Goal: Information Seeking & Learning: Check status

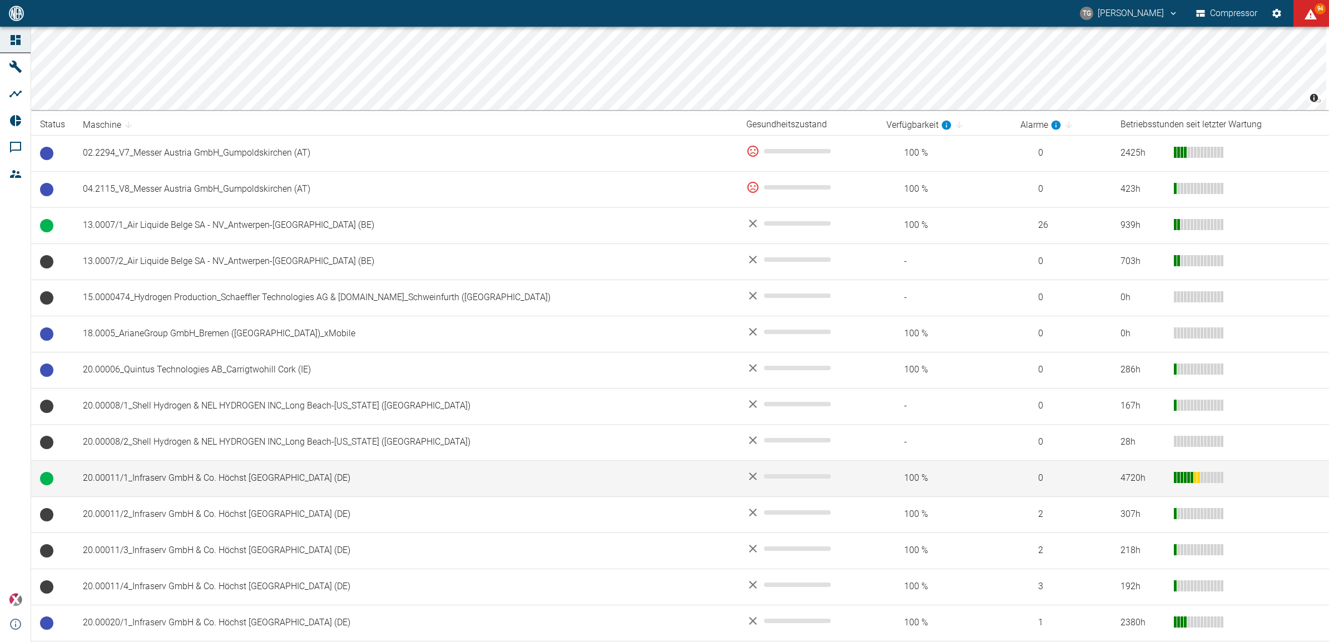
scroll to position [209, 0]
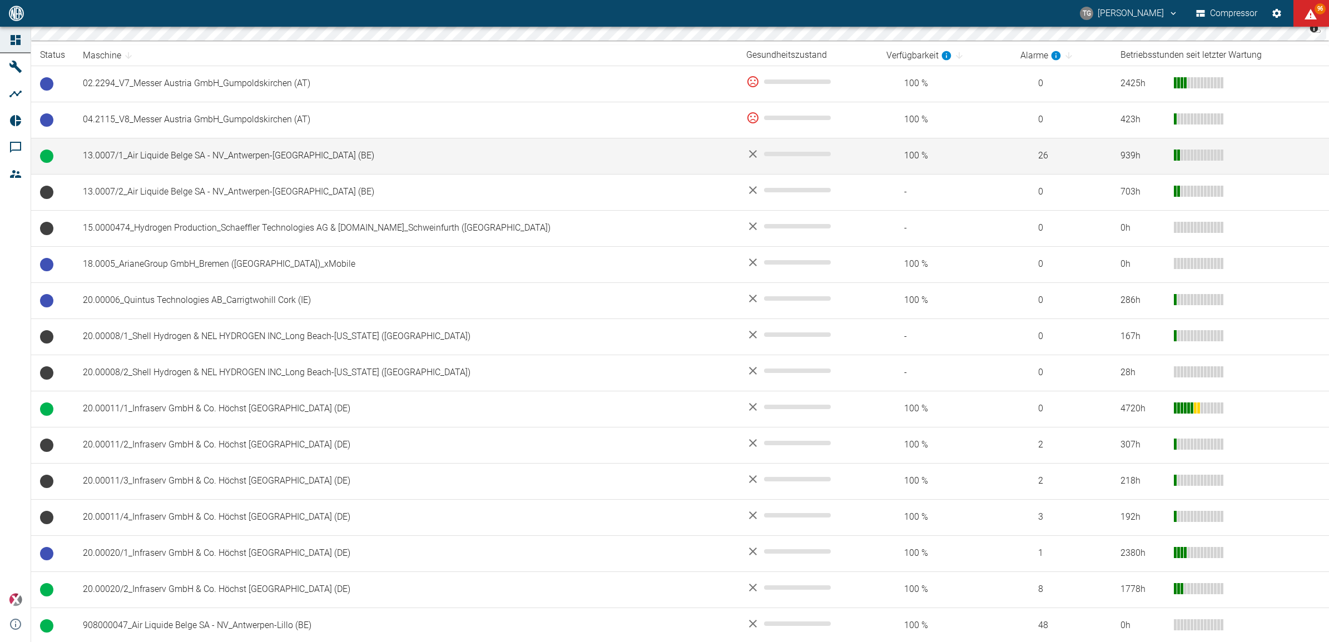
click at [164, 162] on td "13.0007/1_Air Liquide Belge SA - NV_Antwerpen-[GEOGRAPHIC_DATA] (BE)" at bounding box center [406, 156] width 664 height 36
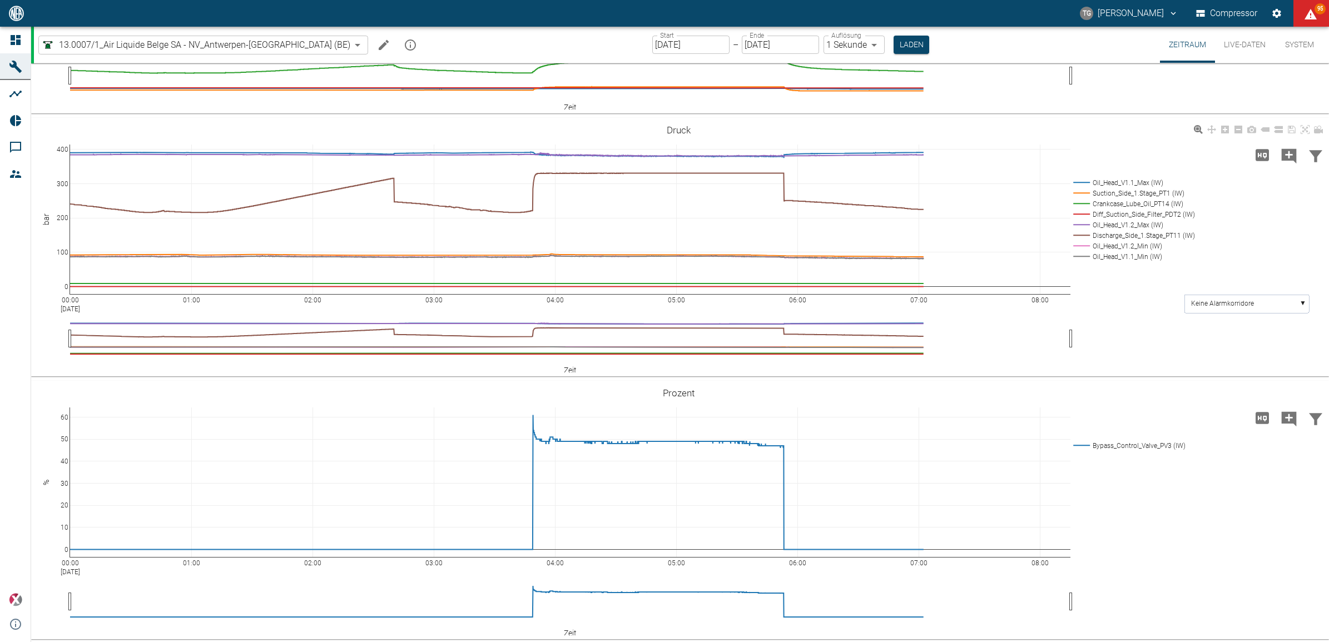
scroll to position [403, 0]
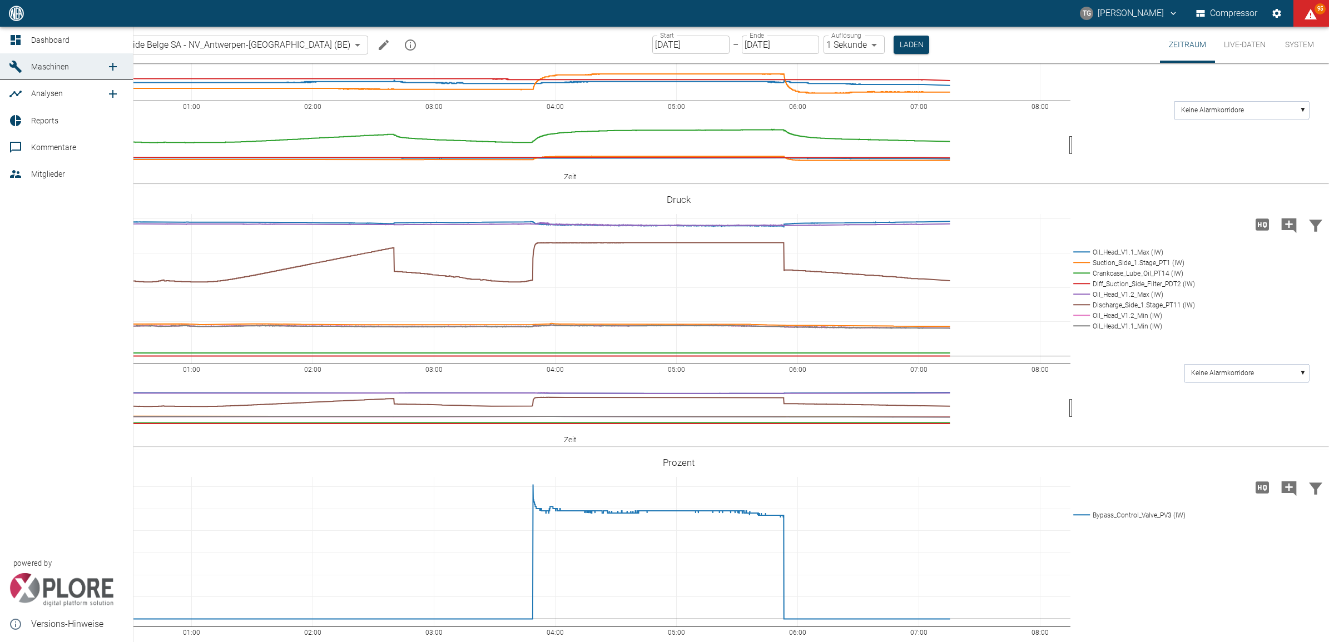
click at [3, 42] on link "Dashboard" at bounding box center [66, 40] width 133 height 27
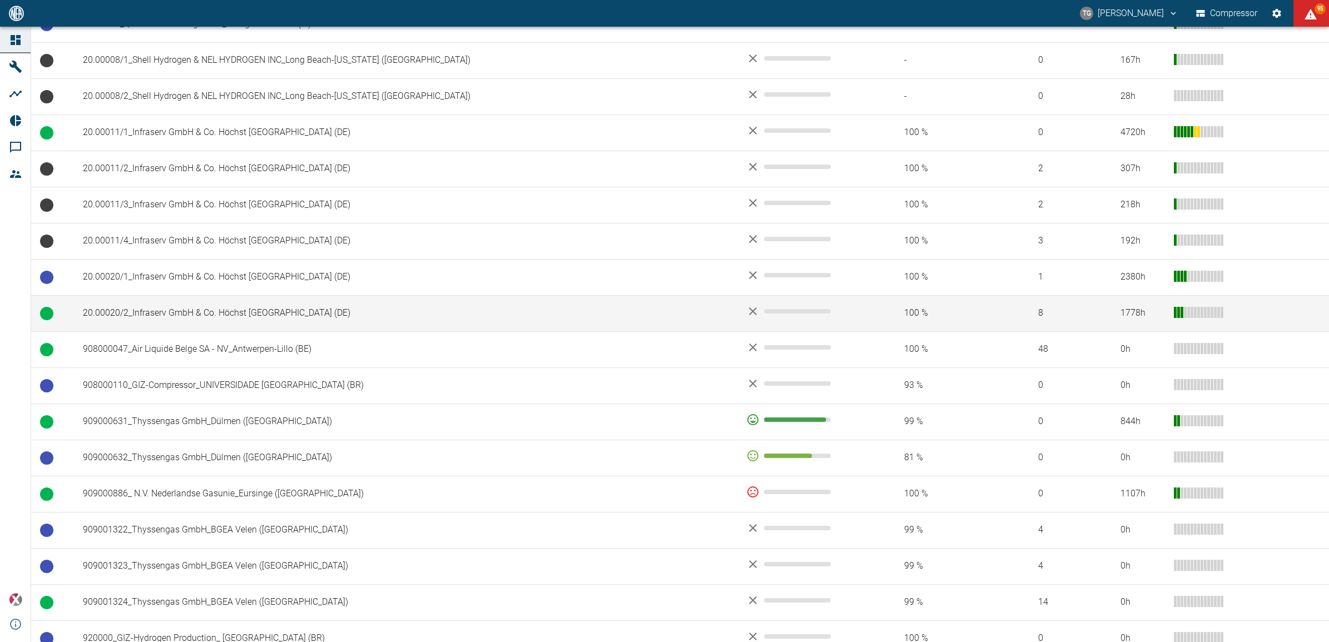
scroll to position [487, 0]
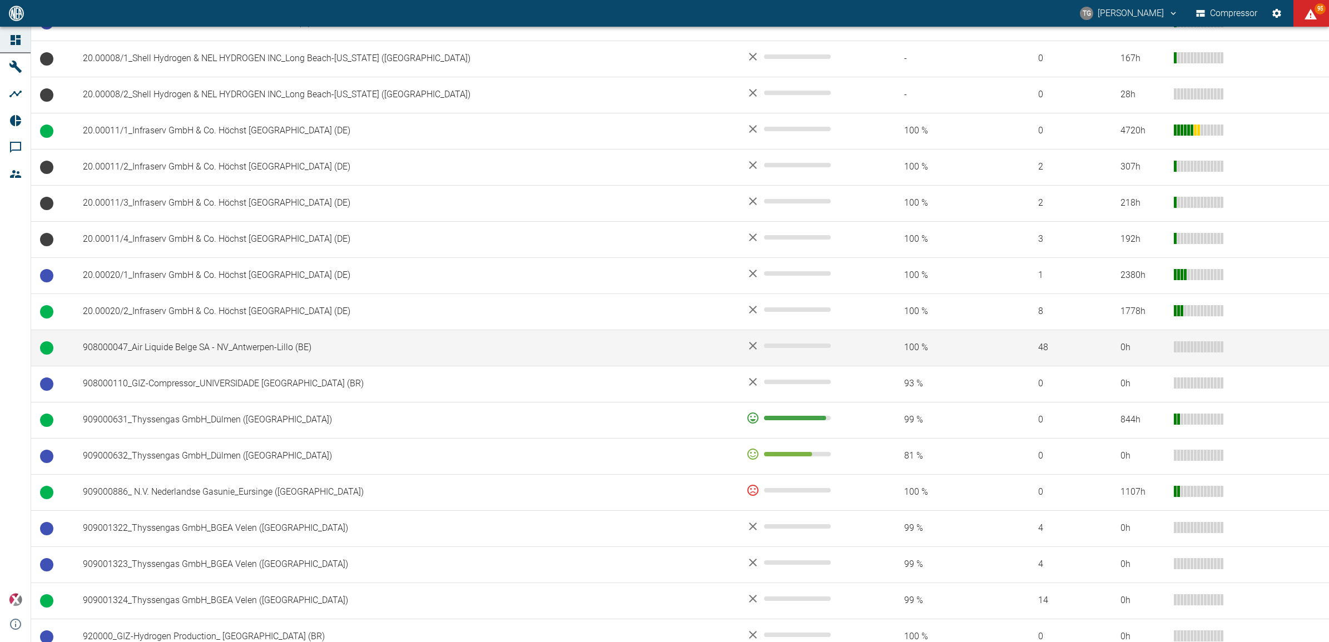
click at [135, 348] on td "908000047_Air Liquide Belge SA - NV_Antwerpen-Lillo (BE)" at bounding box center [406, 348] width 664 height 36
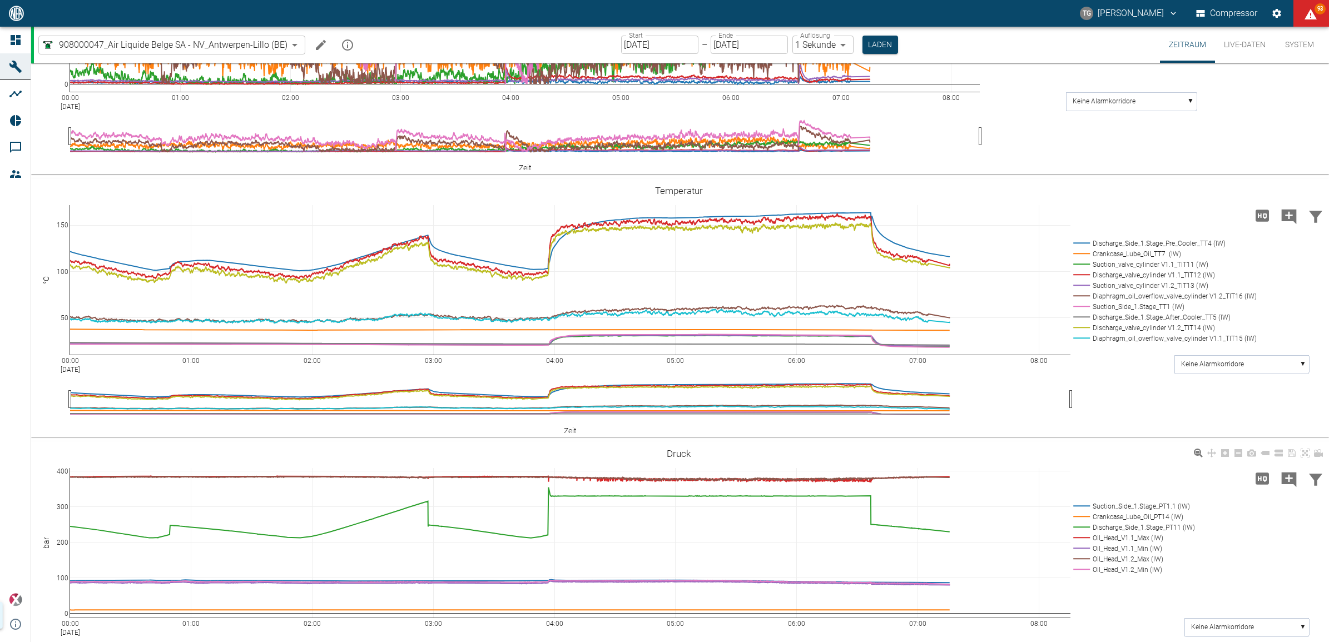
scroll to position [819, 0]
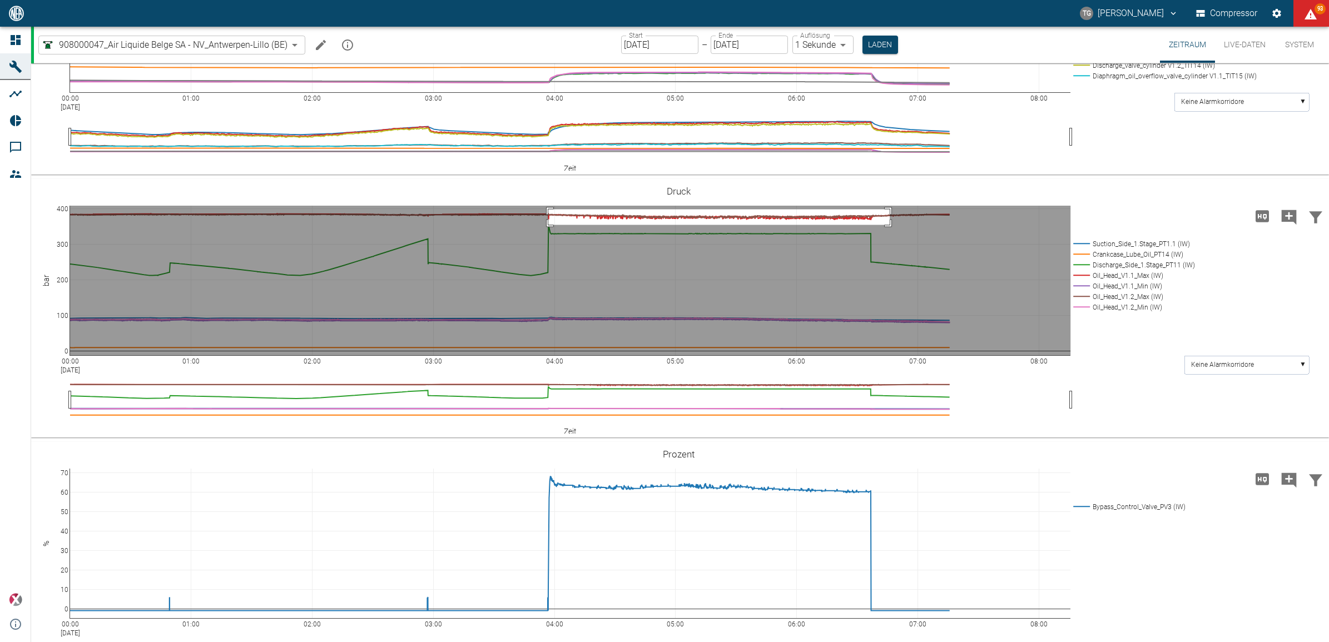
drag, startPoint x: 890, startPoint y: 327, endPoint x: 548, endPoint y: 343, distance: 341.9
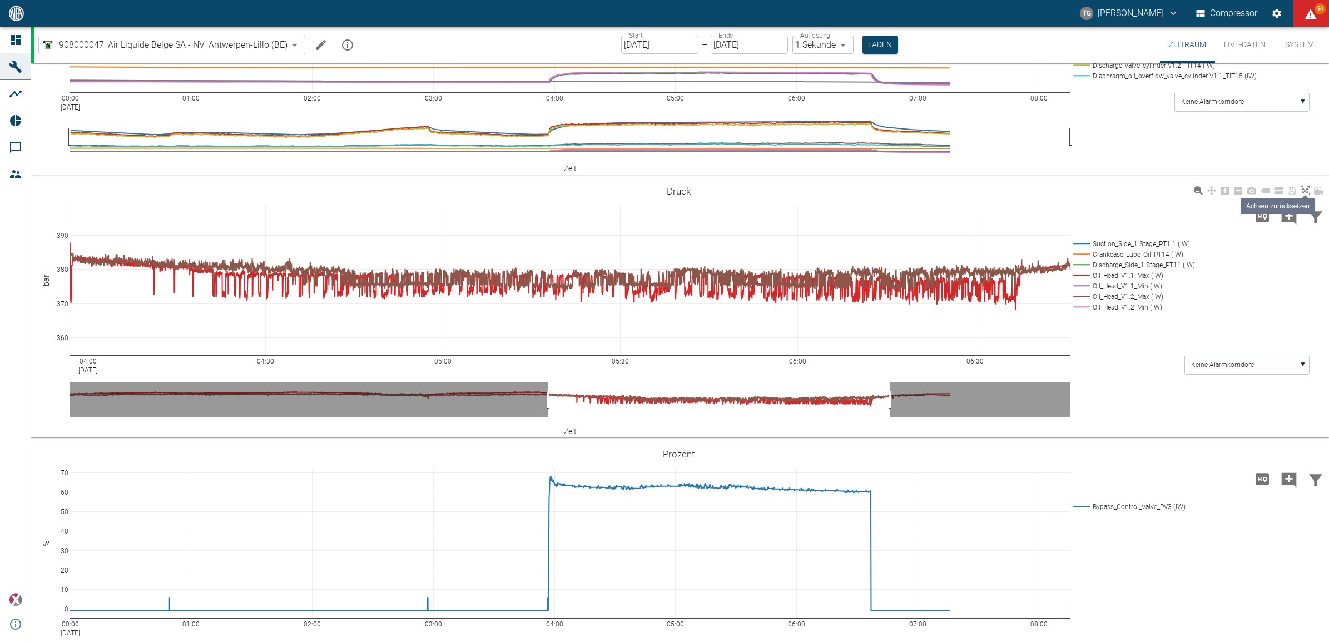
click at [1305, 195] on icon at bounding box center [1305, 190] width 9 height 9
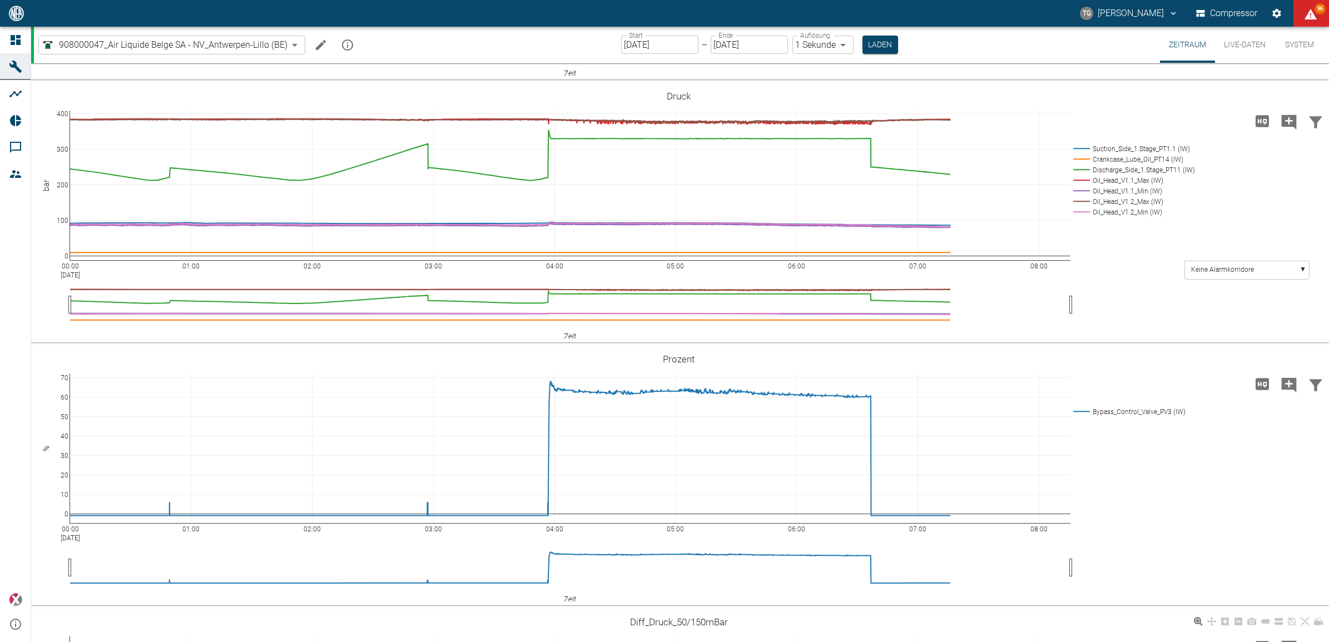
scroll to position [775, 0]
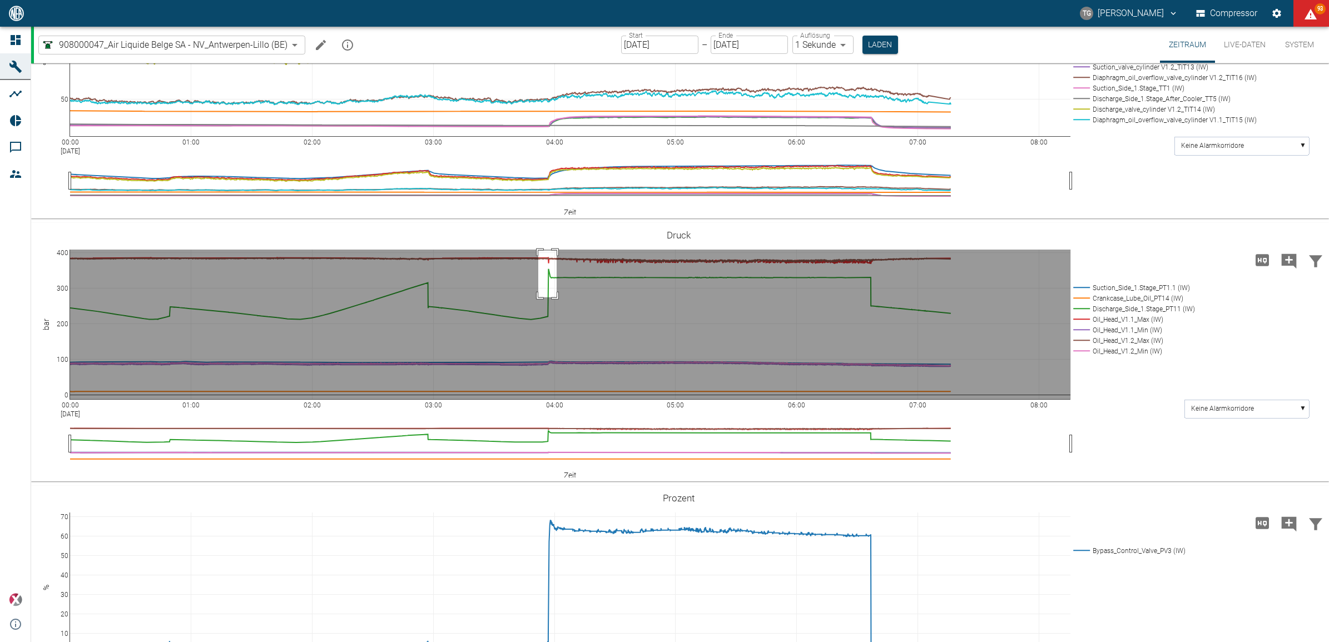
drag, startPoint x: 538, startPoint y: 368, endPoint x: 557, endPoint y: 415, distance: 50.2
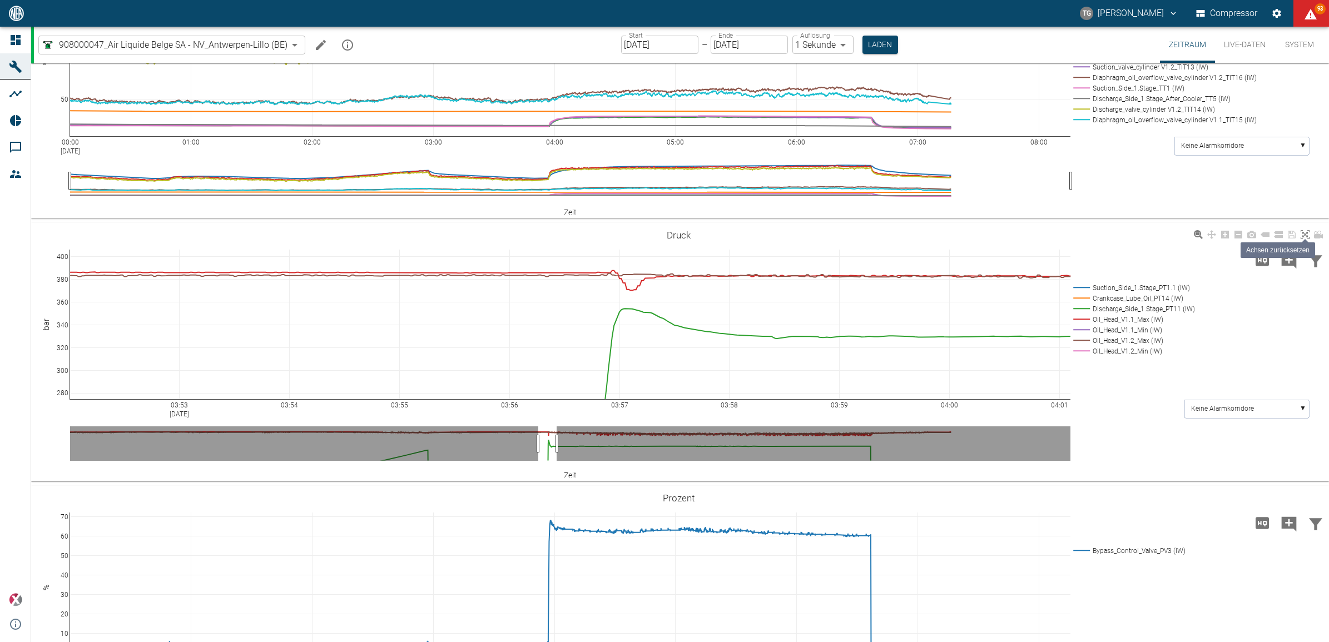
click at [1306, 239] on icon at bounding box center [1305, 234] width 9 height 9
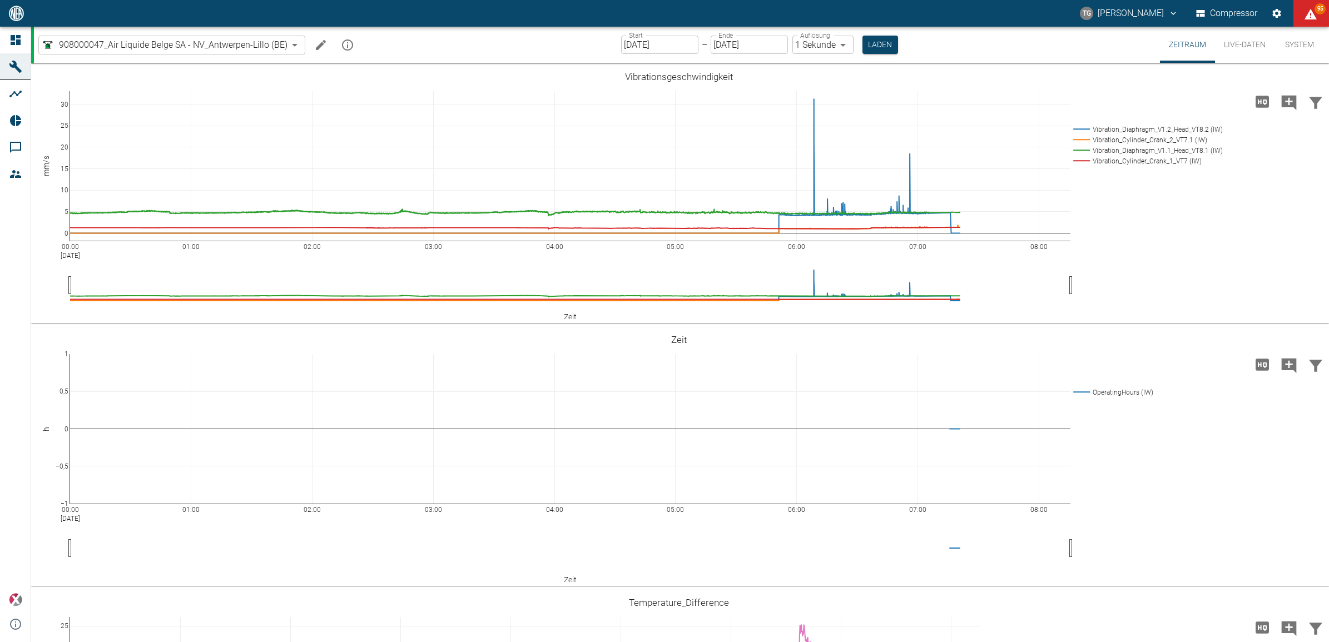
scroll to position [775, 0]
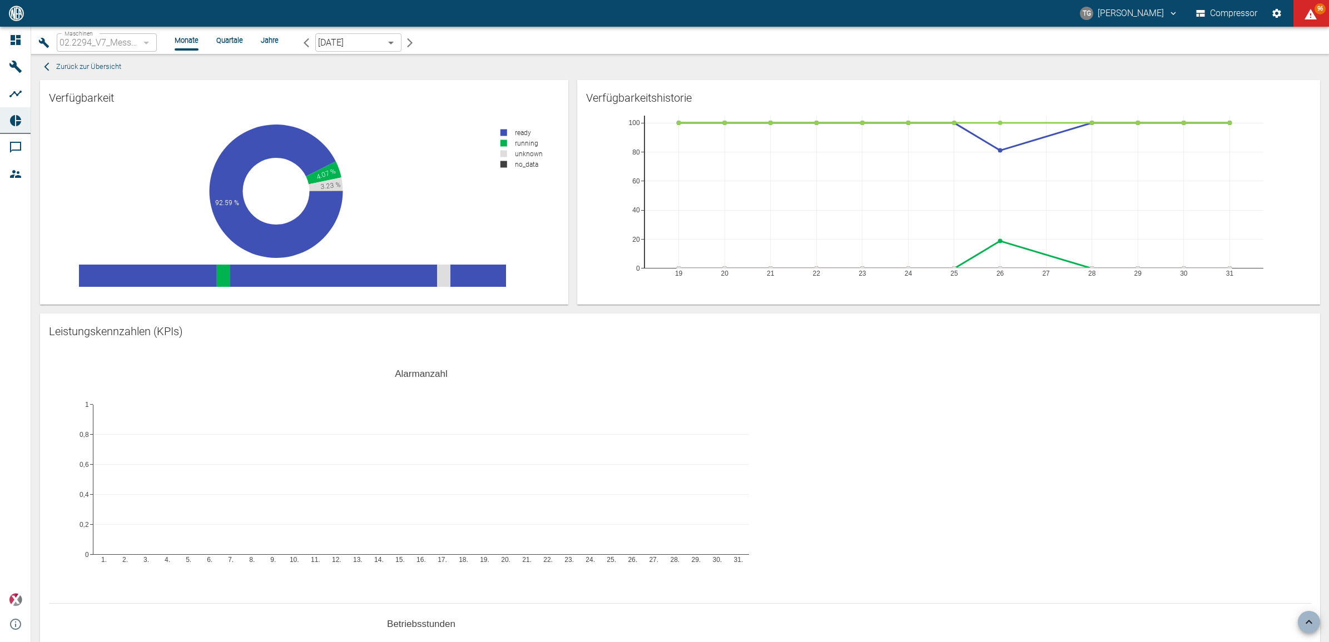
scroll to position [834, 0]
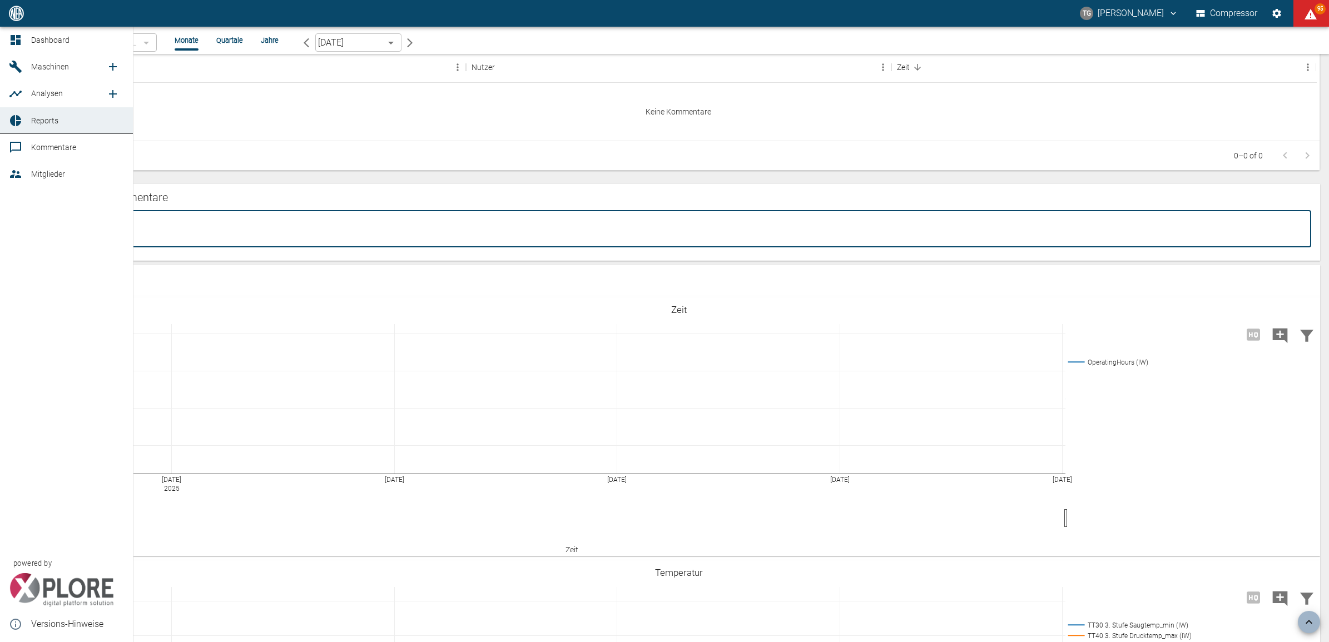
click at [23, 116] on div at bounding box center [17, 120] width 17 height 13
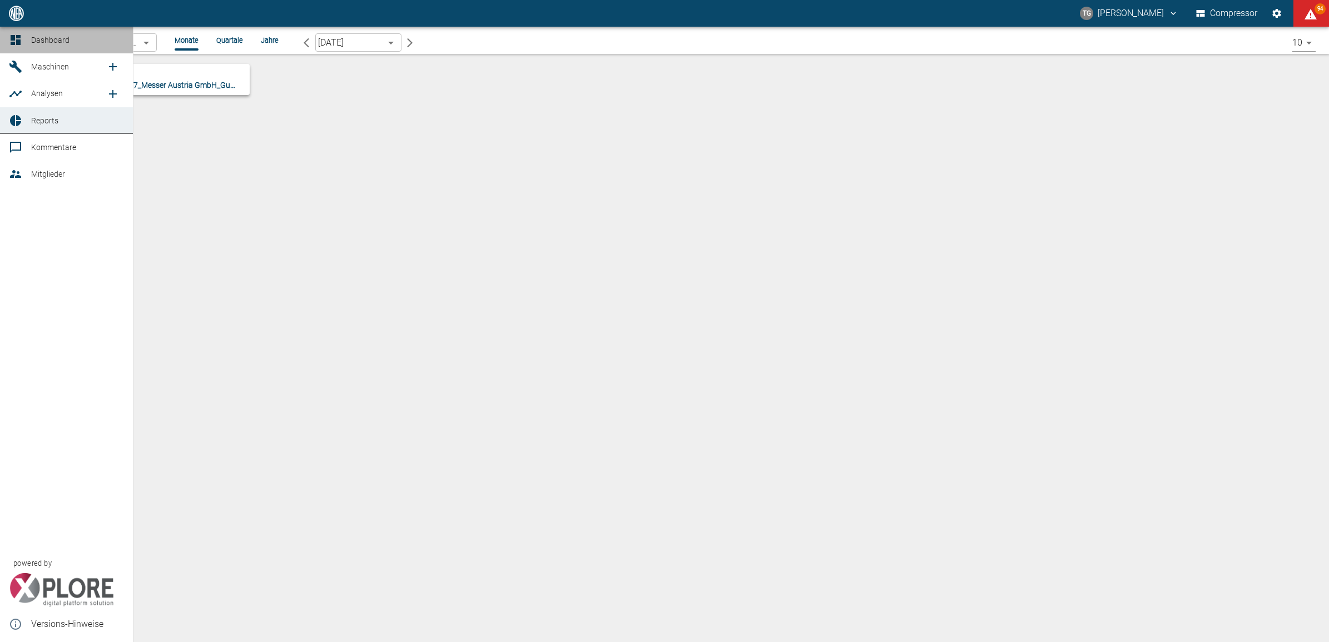
click at [17, 35] on icon at bounding box center [16, 40] width 10 height 10
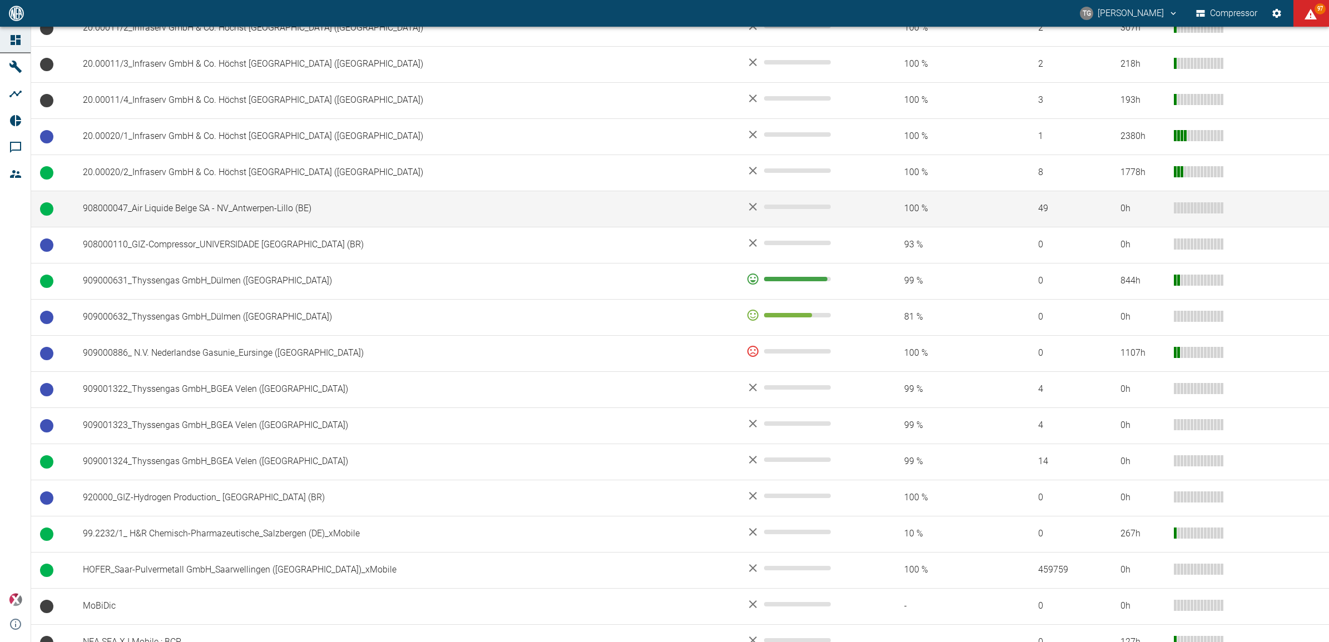
scroll to position [684, 0]
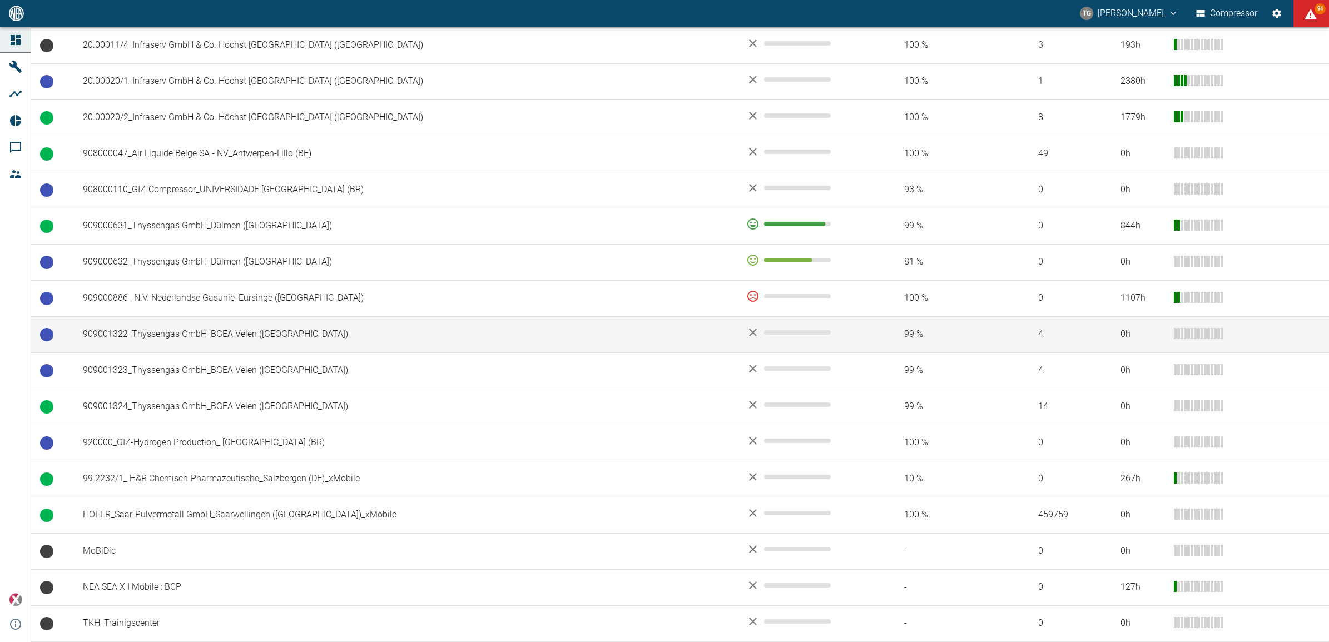
click at [210, 322] on td "909001322_Thyssengas GmbH_BGEA Velen ([GEOGRAPHIC_DATA])" at bounding box center [406, 335] width 664 height 36
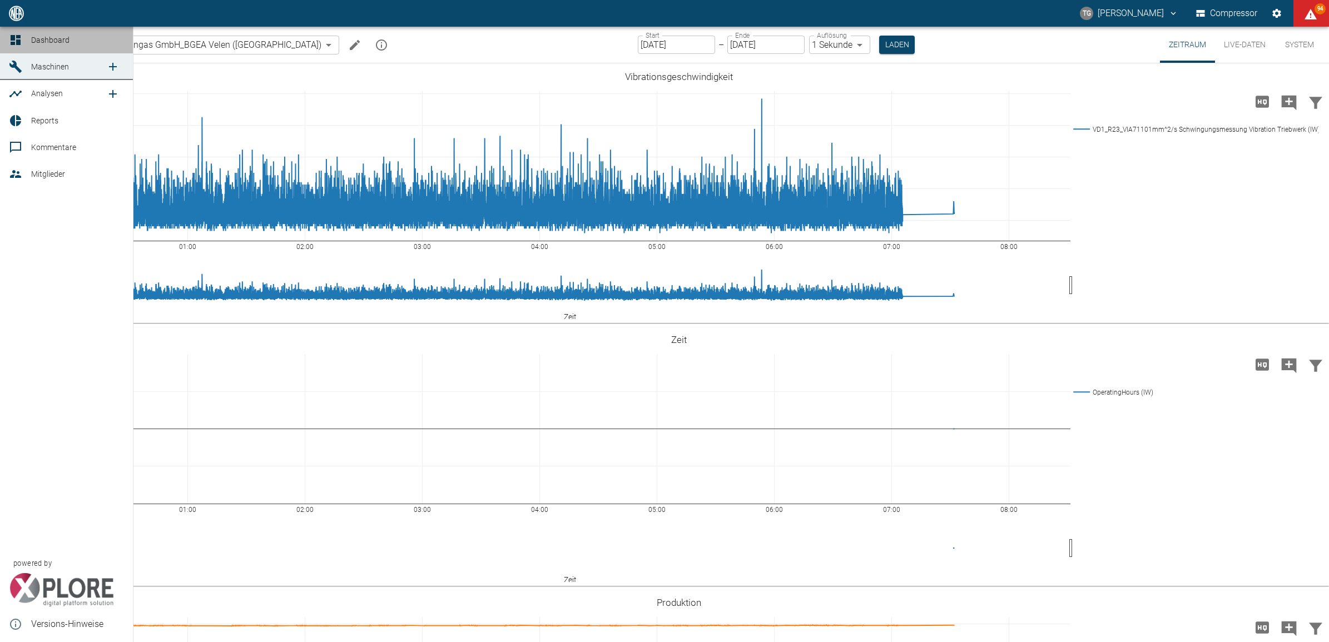
click at [15, 43] on icon at bounding box center [15, 39] width 13 height 13
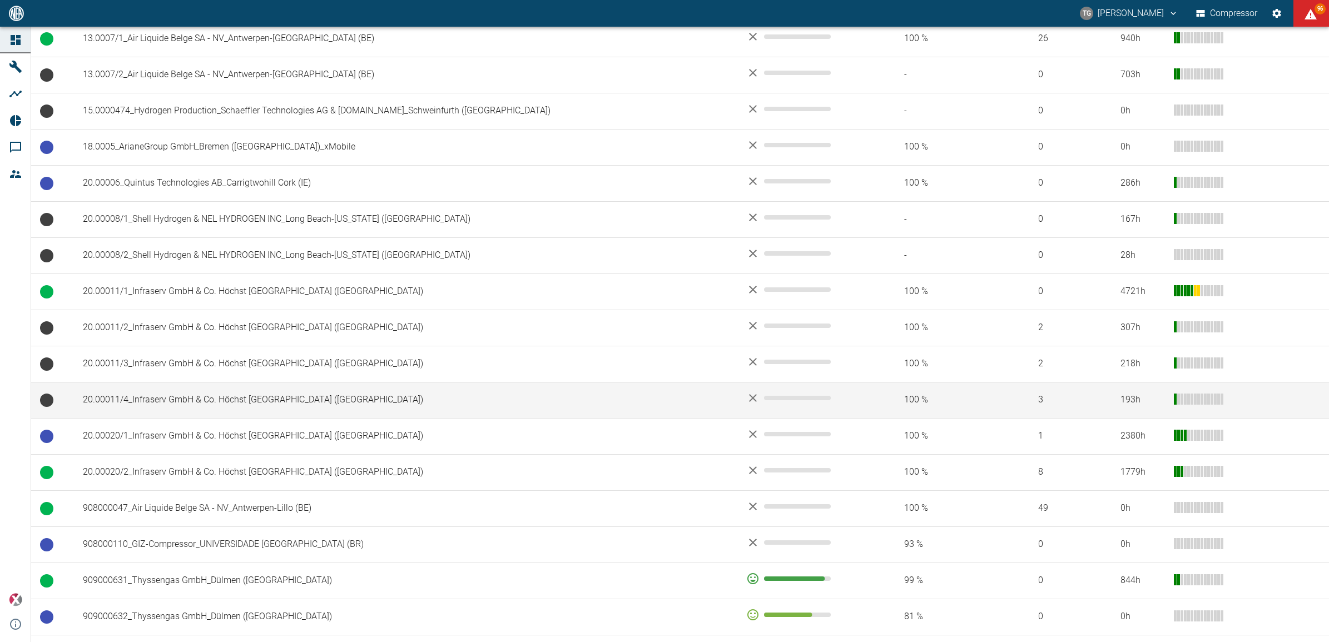
scroll to position [348, 0]
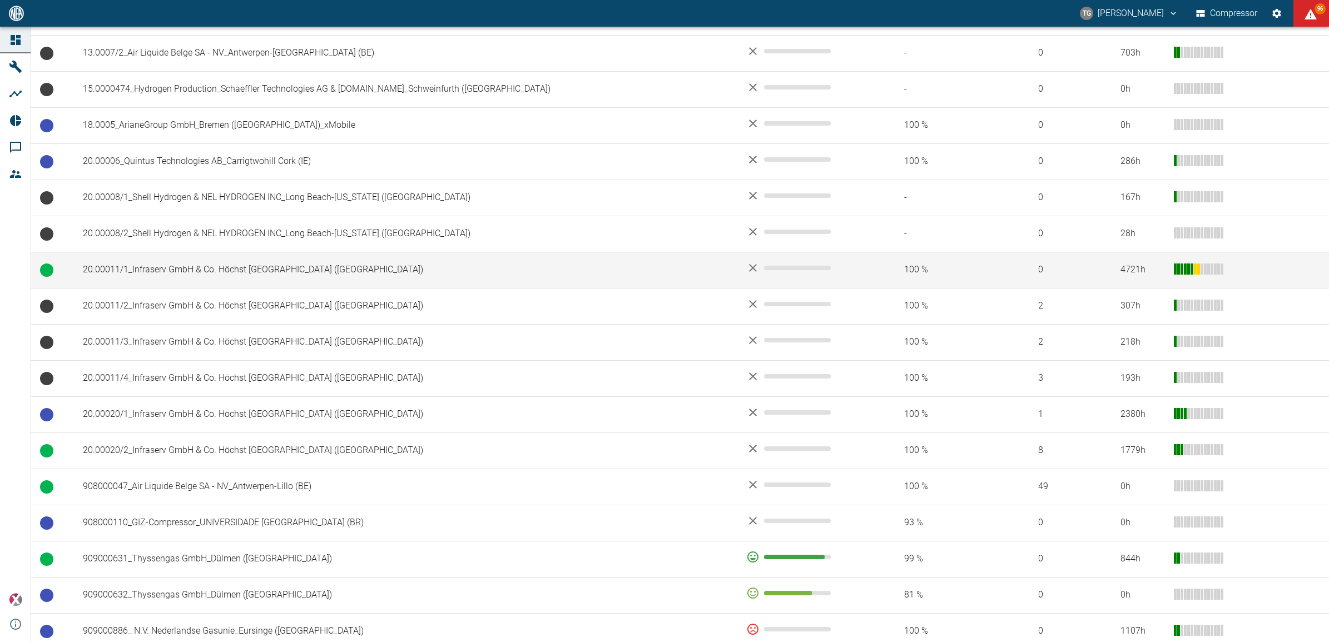
click at [190, 273] on td "20.00011/1_Infraserv GmbH & Co. Höchst [GEOGRAPHIC_DATA] ([GEOGRAPHIC_DATA])" at bounding box center [406, 270] width 664 height 36
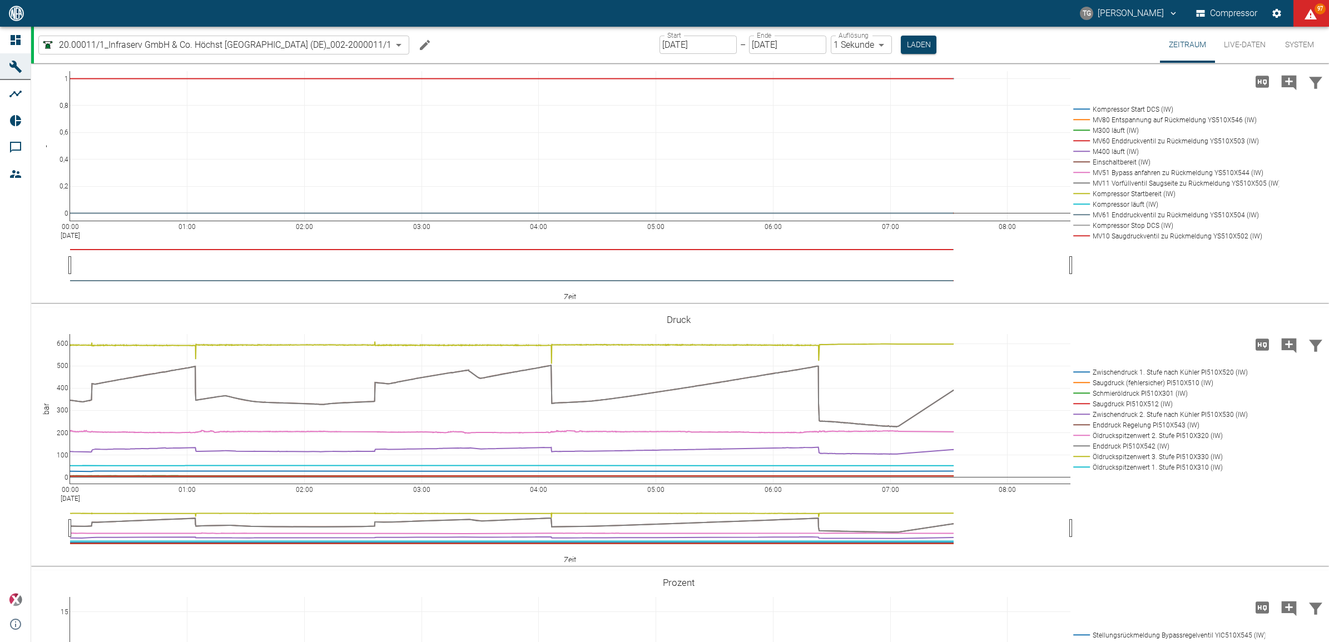
scroll to position [556, 0]
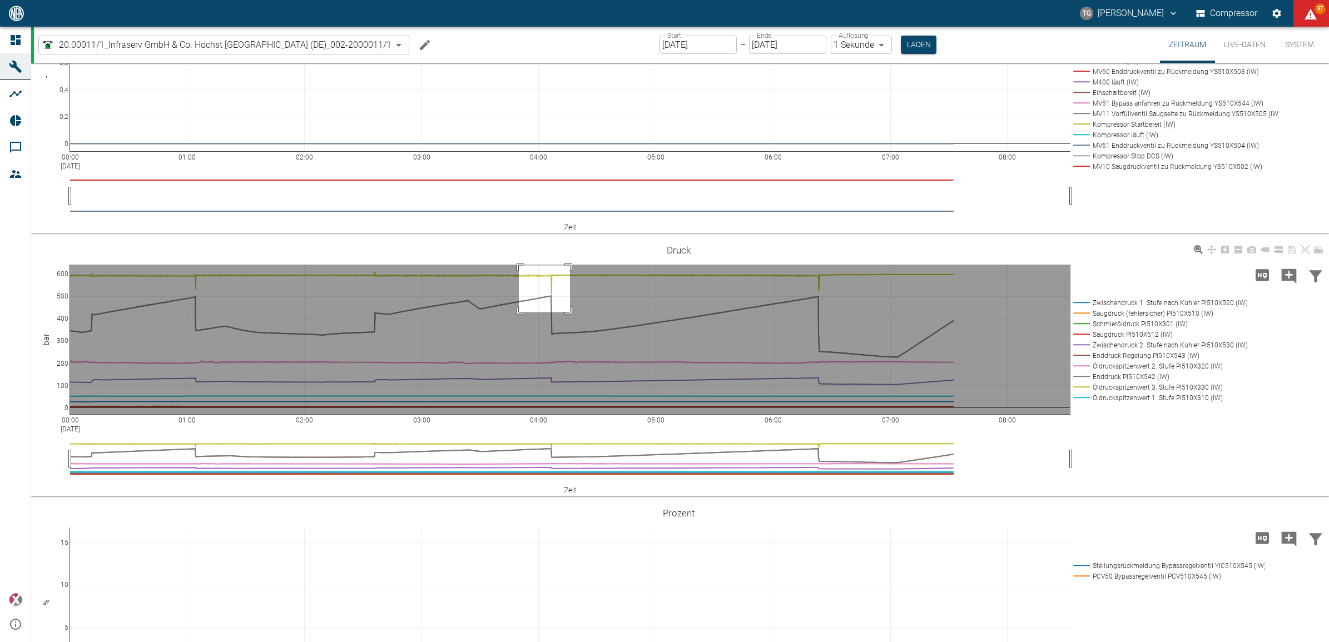
drag, startPoint x: 570, startPoint y: 324, endPoint x: 519, endPoint y: 374, distance: 71.6
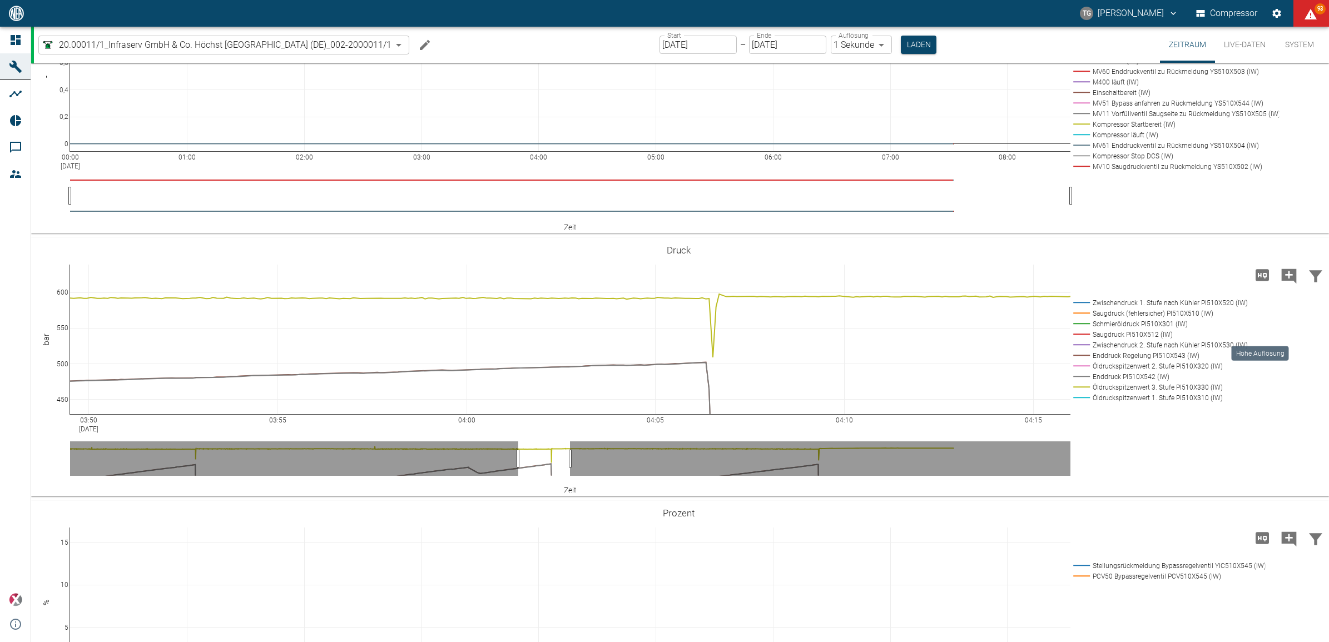
click at [1262, 281] on icon "Hohe Auflösung" at bounding box center [1262, 275] width 13 height 12
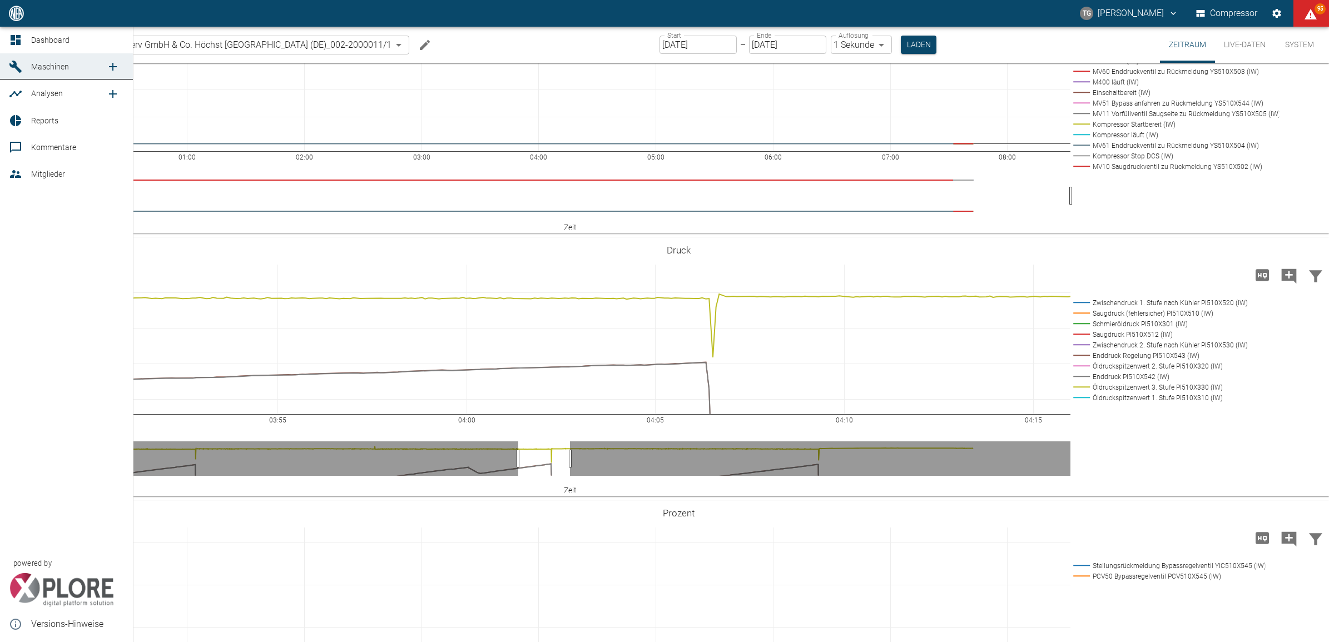
click at [20, 46] on icon at bounding box center [15, 39] width 13 height 13
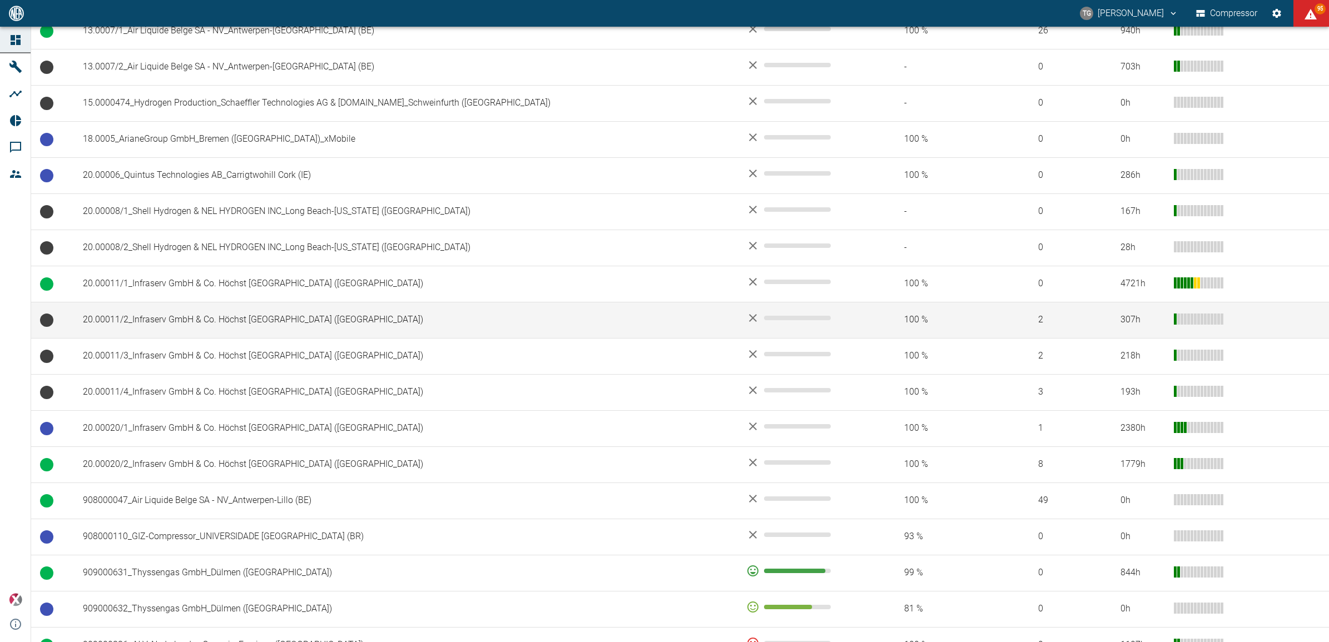
scroll to position [556, 0]
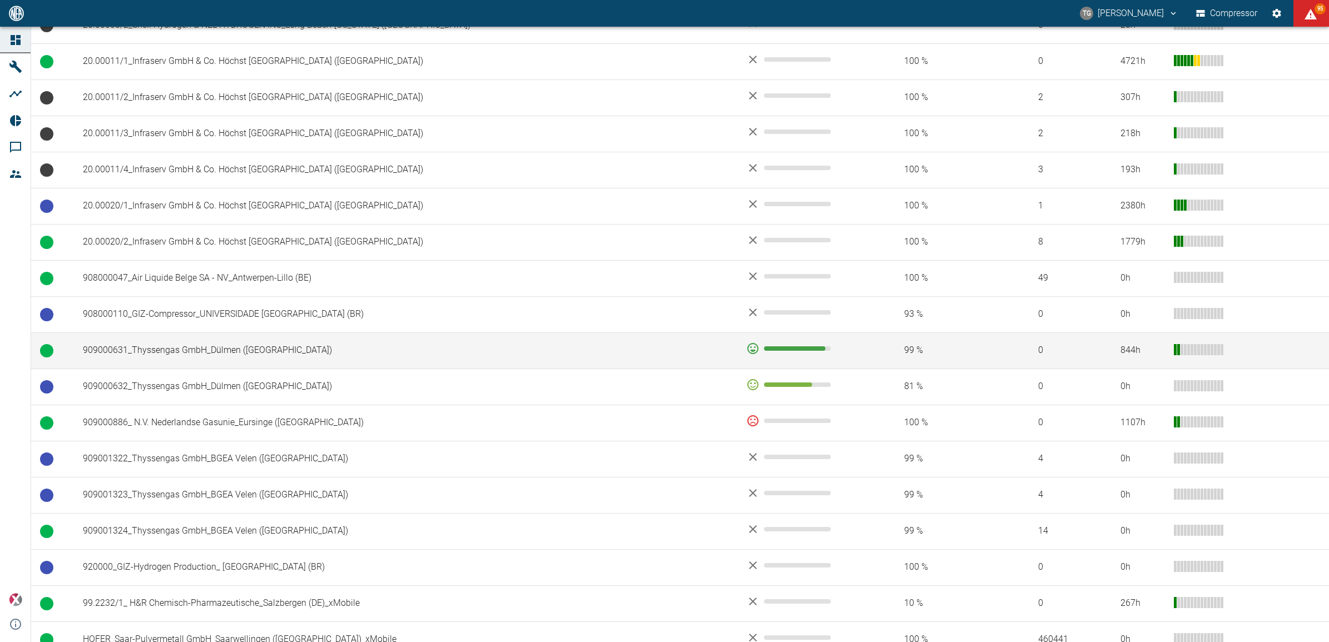
click at [218, 353] on td "909000631_Thyssengas GmbH_Dülmen ([GEOGRAPHIC_DATA])" at bounding box center [406, 351] width 664 height 36
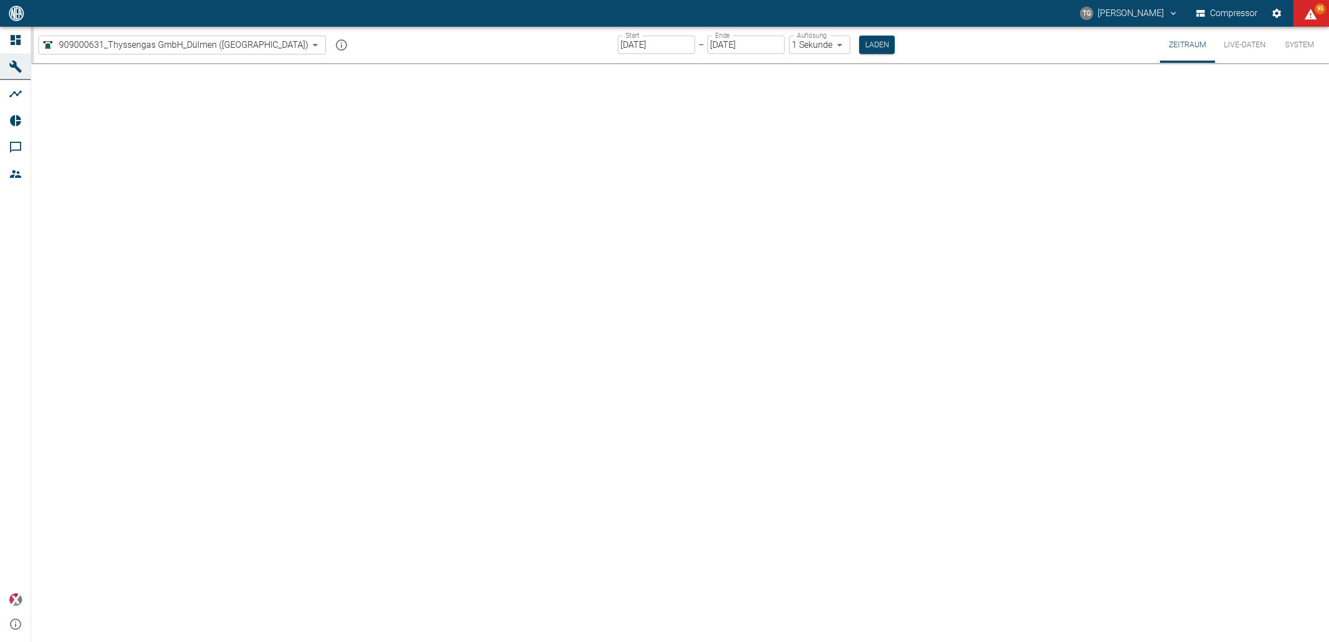
type input "2min"
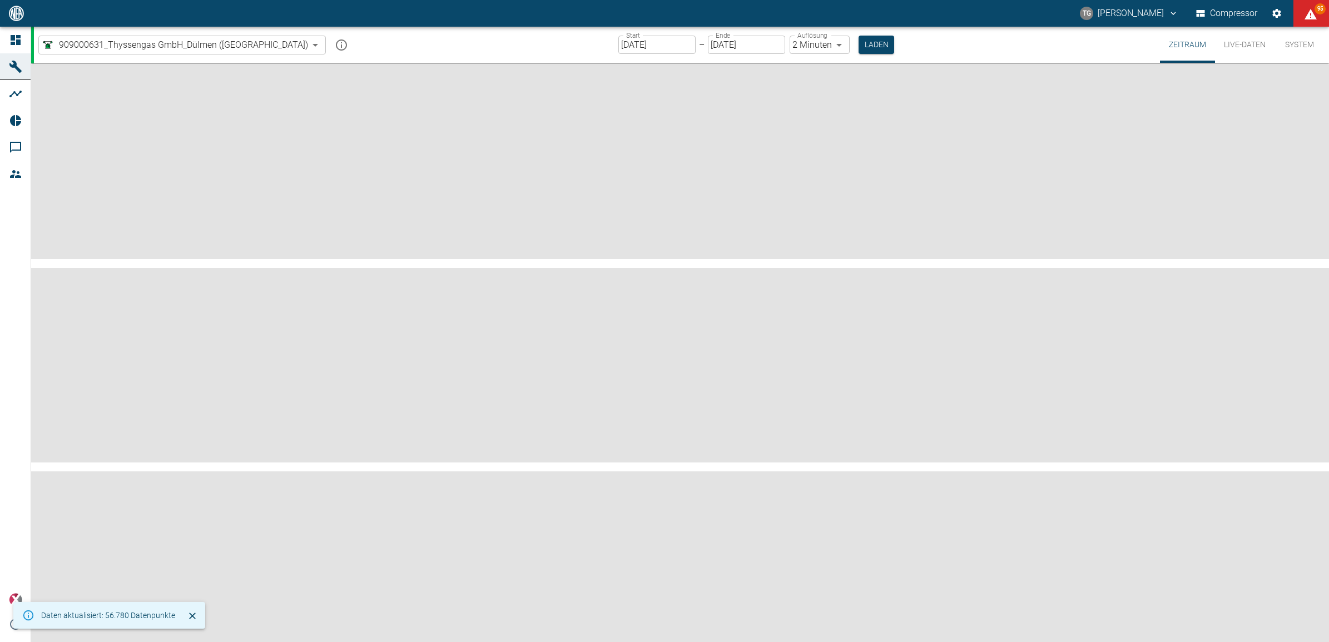
click at [17, 42] on icon at bounding box center [16, 40] width 10 height 10
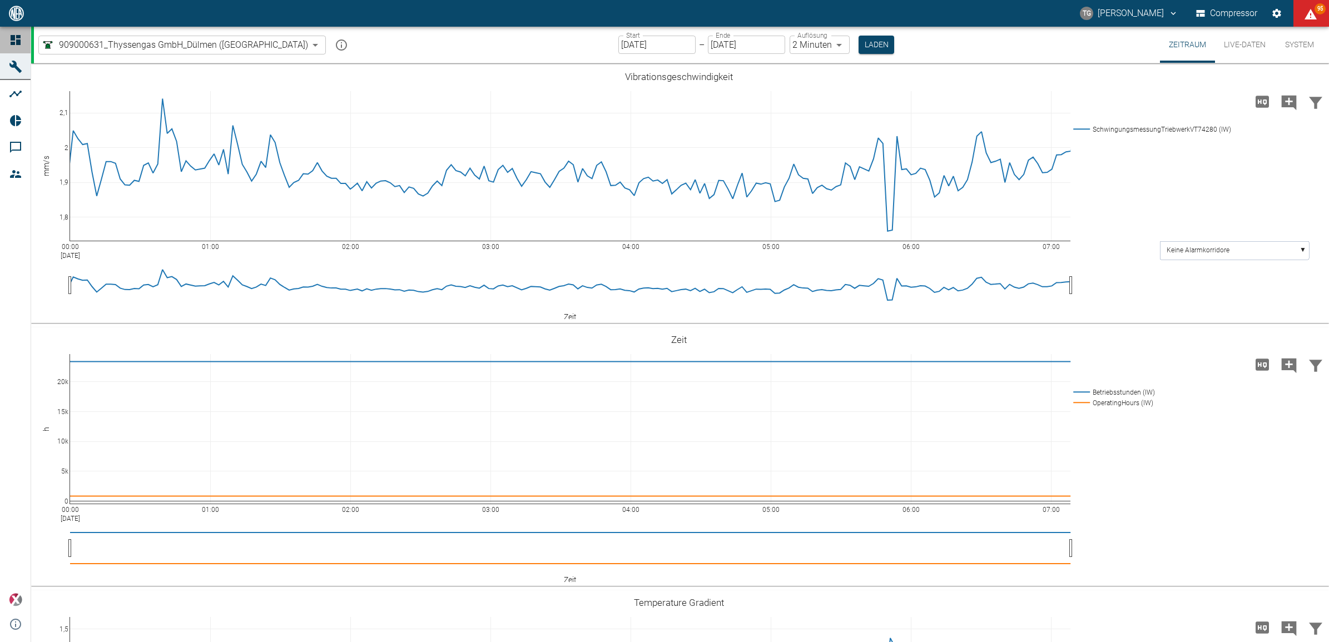
click at [17, 42] on icon at bounding box center [16, 40] width 10 height 10
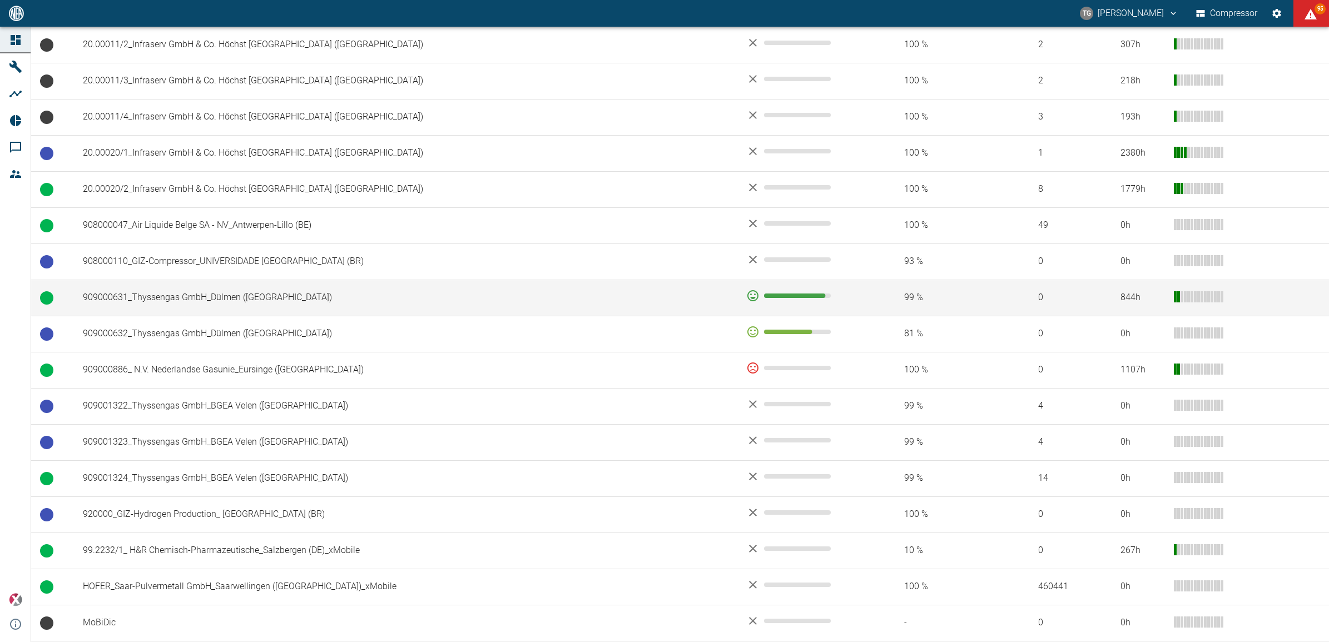
scroll to position [626, 0]
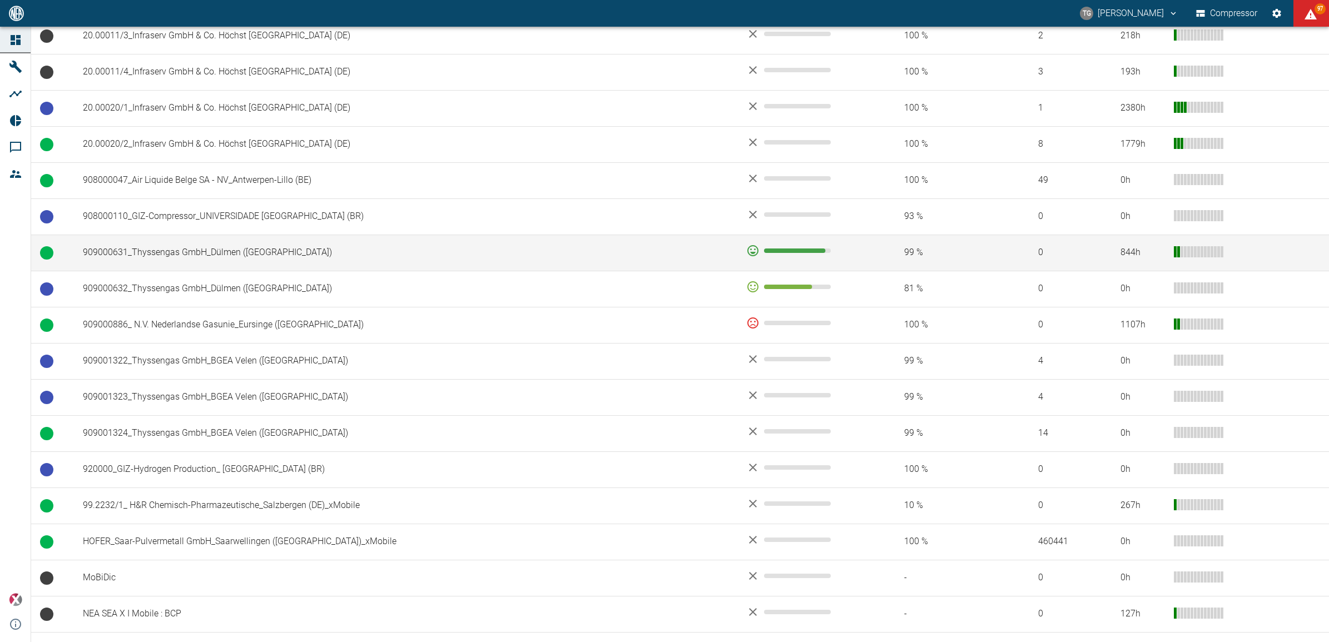
scroll to position [684, 0]
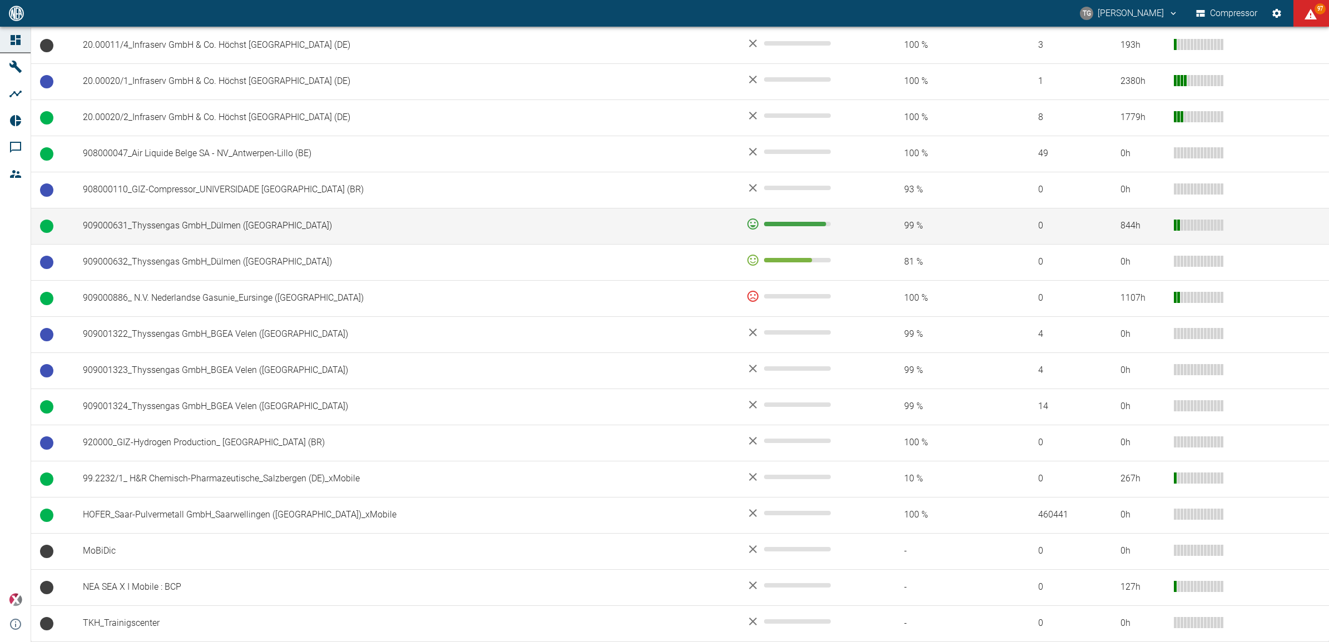
click at [205, 228] on td "909000631_Thyssengas GmbH_Dülmen ([GEOGRAPHIC_DATA])" at bounding box center [406, 226] width 664 height 36
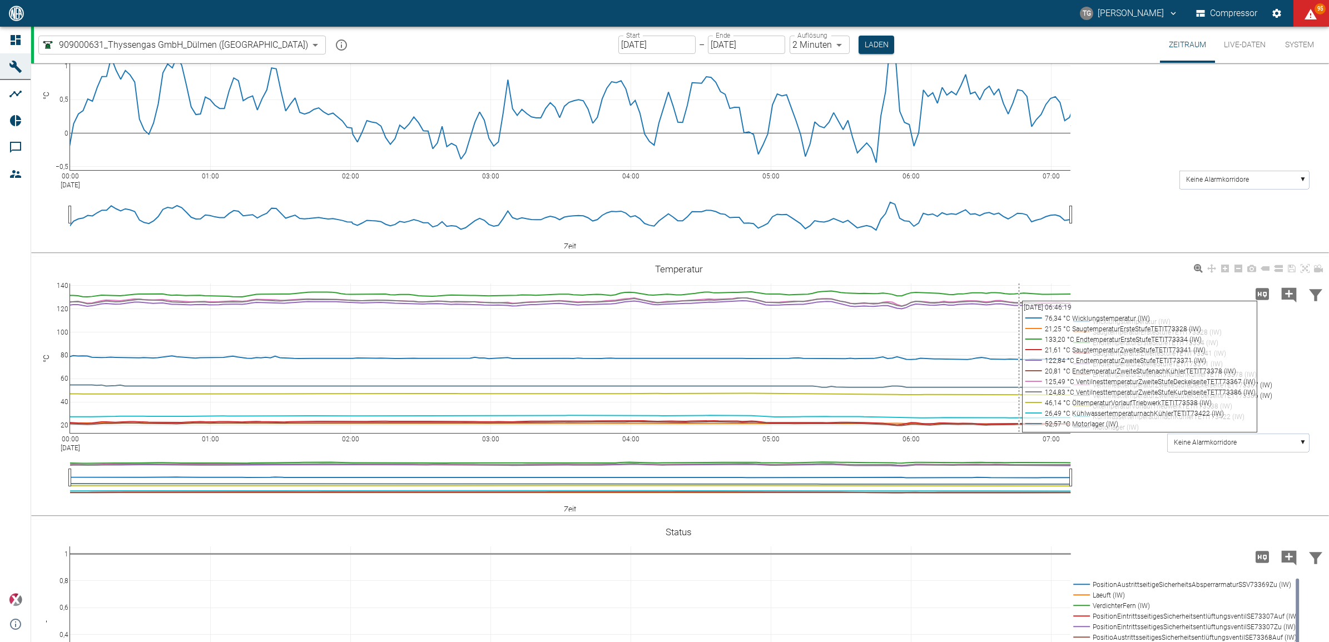
scroll to position [765, 0]
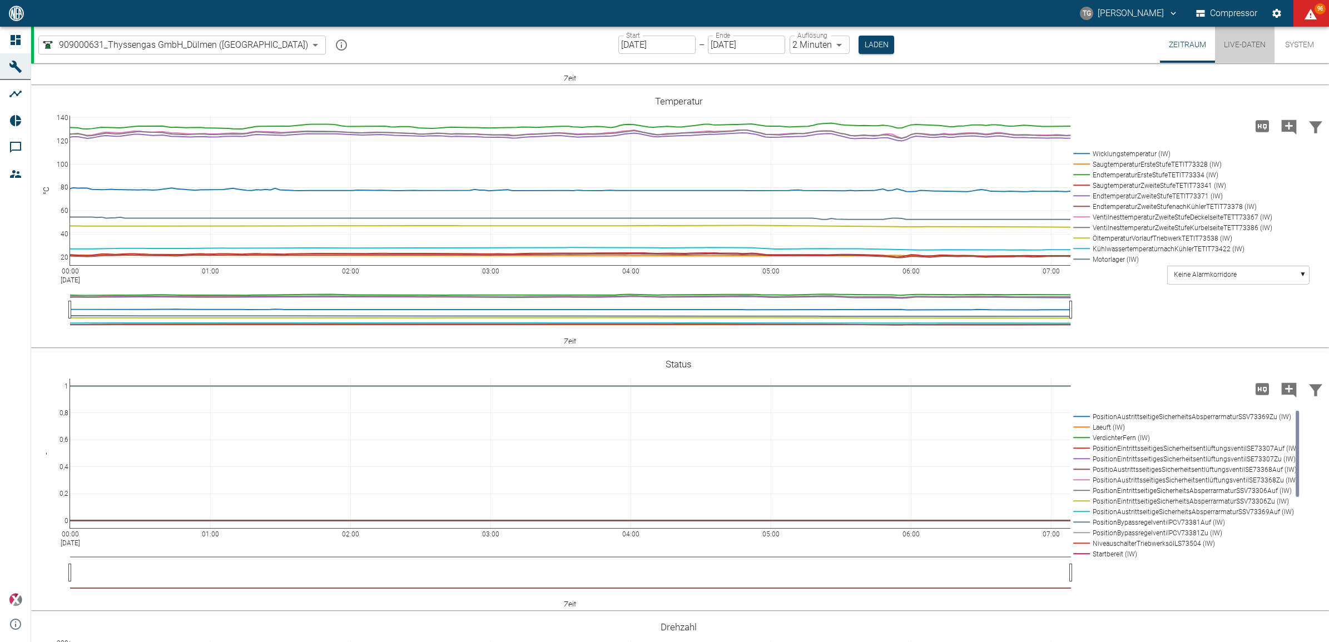
drag, startPoint x: 1235, startPoint y: 33, endPoint x: 1236, endPoint y: 40, distance: 6.8
click at [1235, 33] on button "Live-Daten" at bounding box center [1245, 45] width 60 height 36
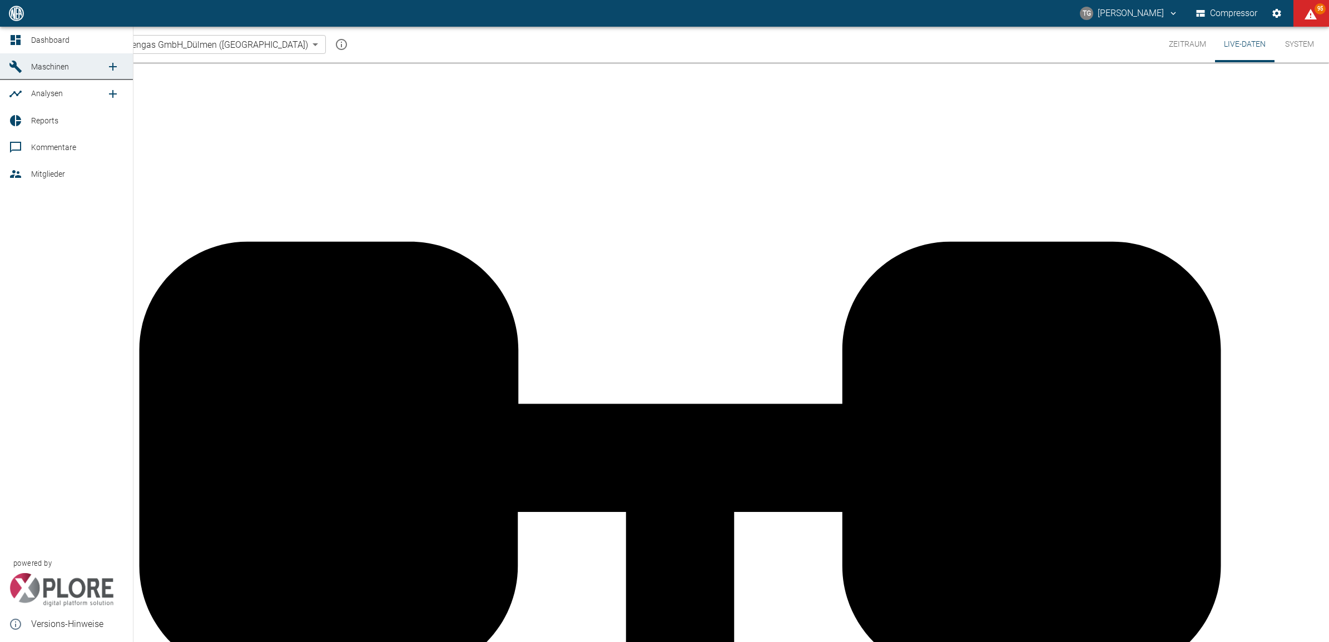
click at [34, 41] on span "Dashboard" at bounding box center [50, 40] width 38 height 9
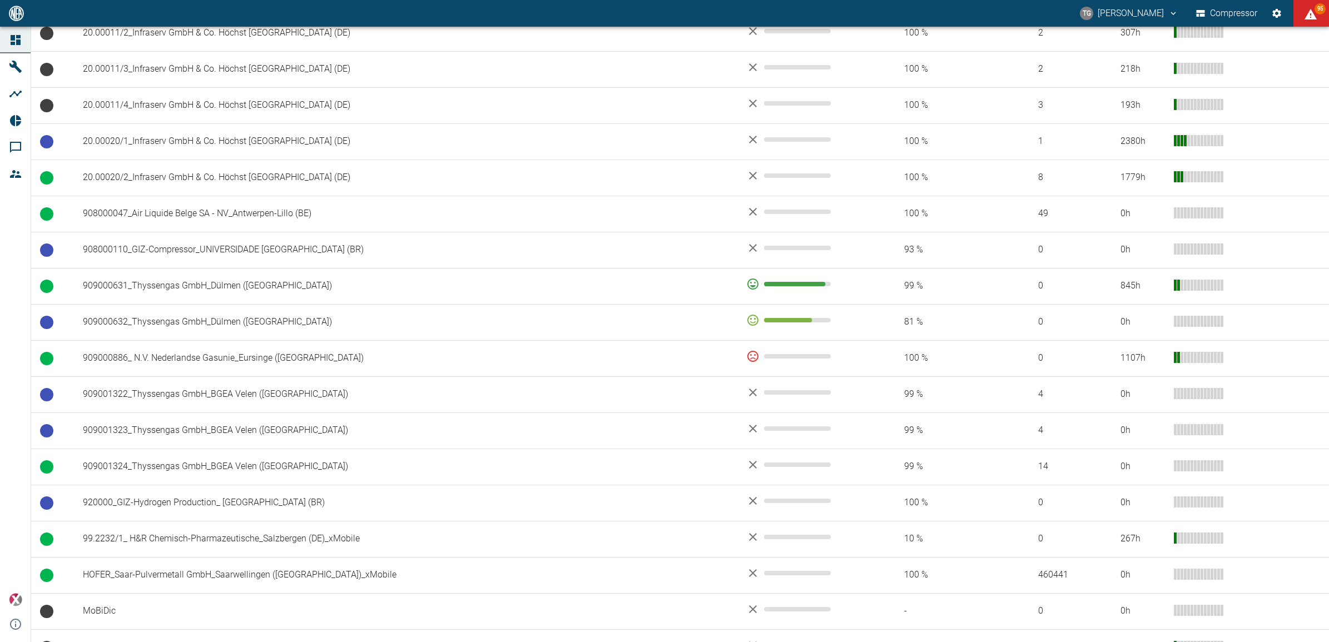
scroll to position [684, 0]
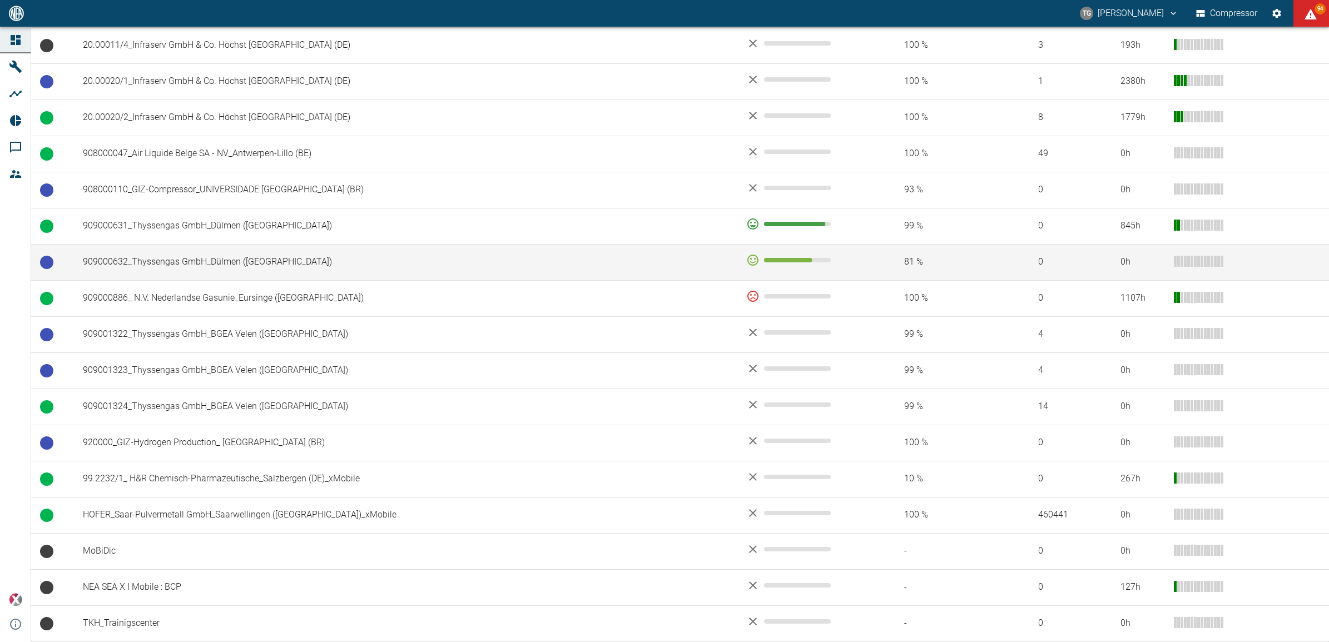
click at [160, 260] on td "909000632_Thyssengas GmbH_Dülmen ([GEOGRAPHIC_DATA])" at bounding box center [406, 262] width 664 height 36
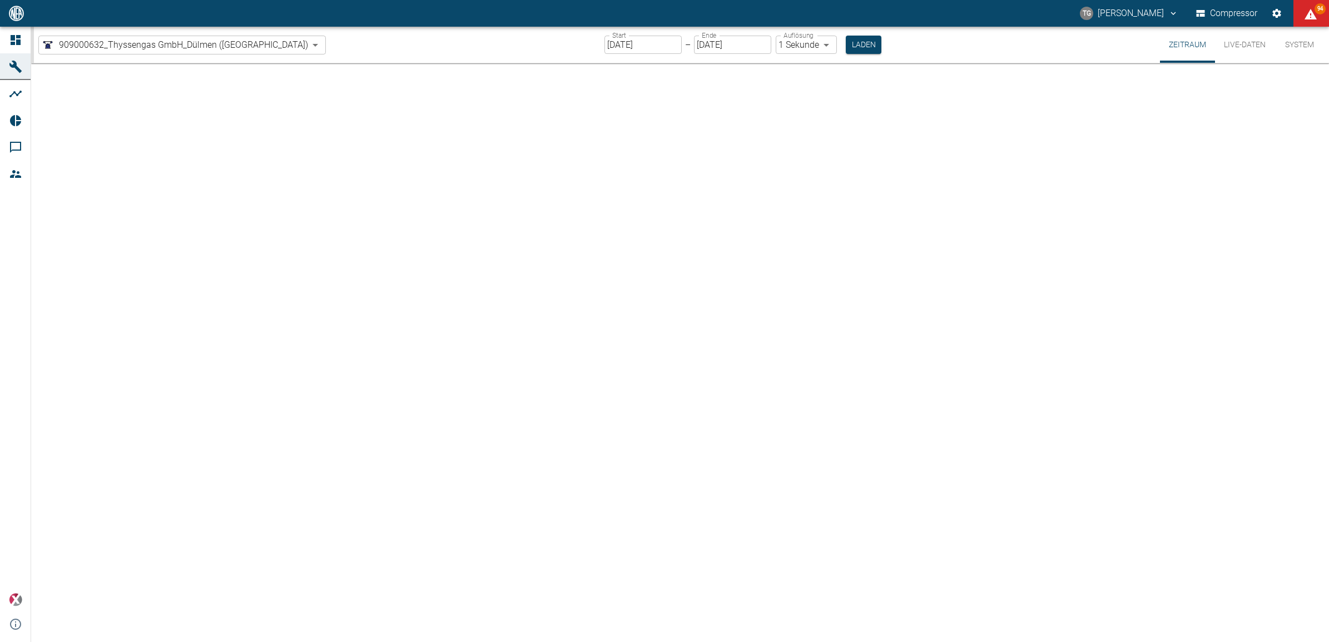
type input "2min"
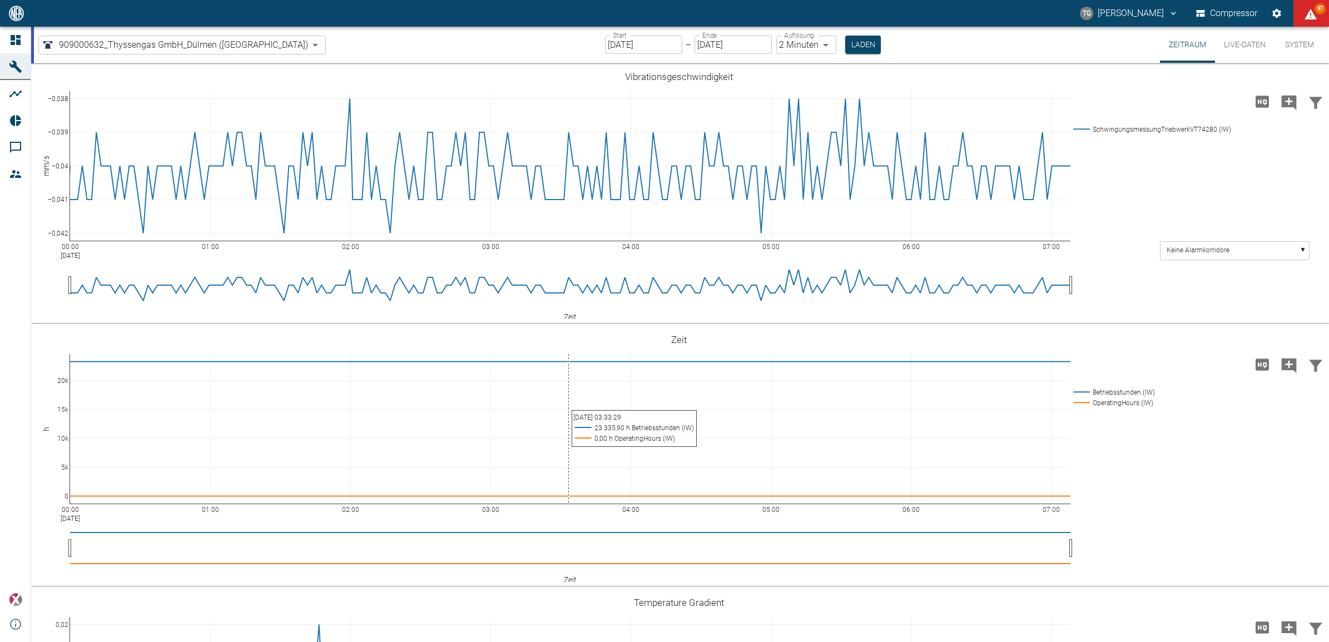
scroll to position [348, 0]
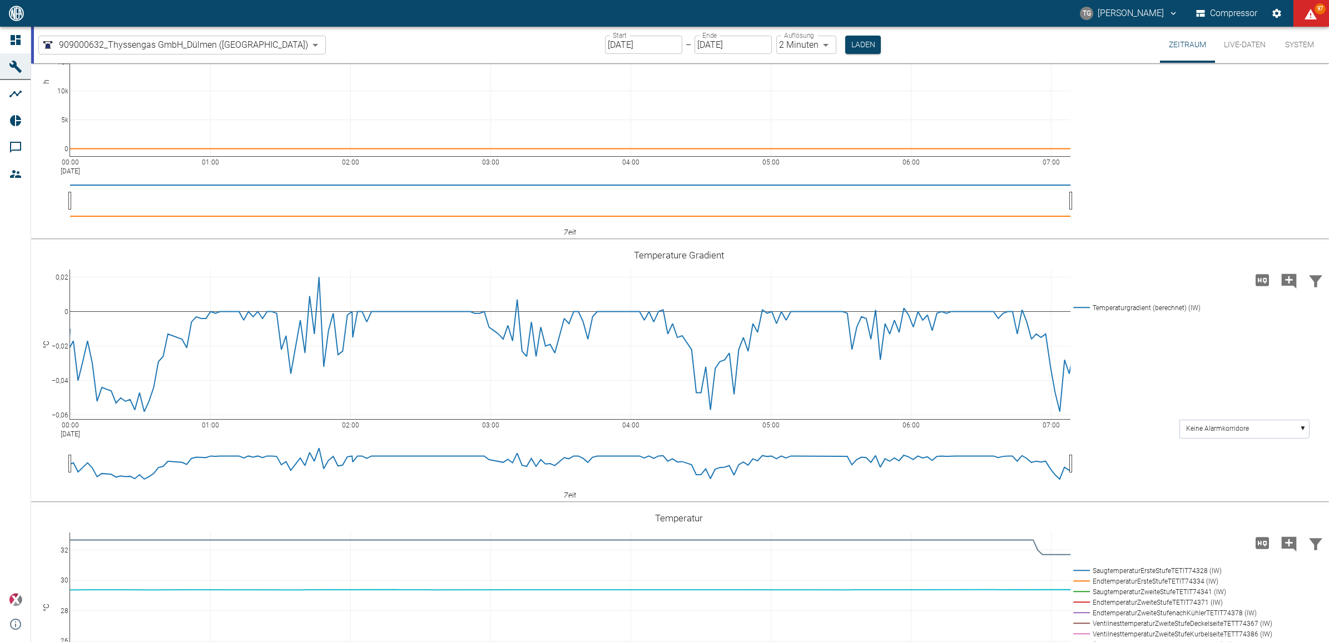
click at [1249, 37] on button "Live-Daten" at bounding box center [1245, 45] width 60 height 36
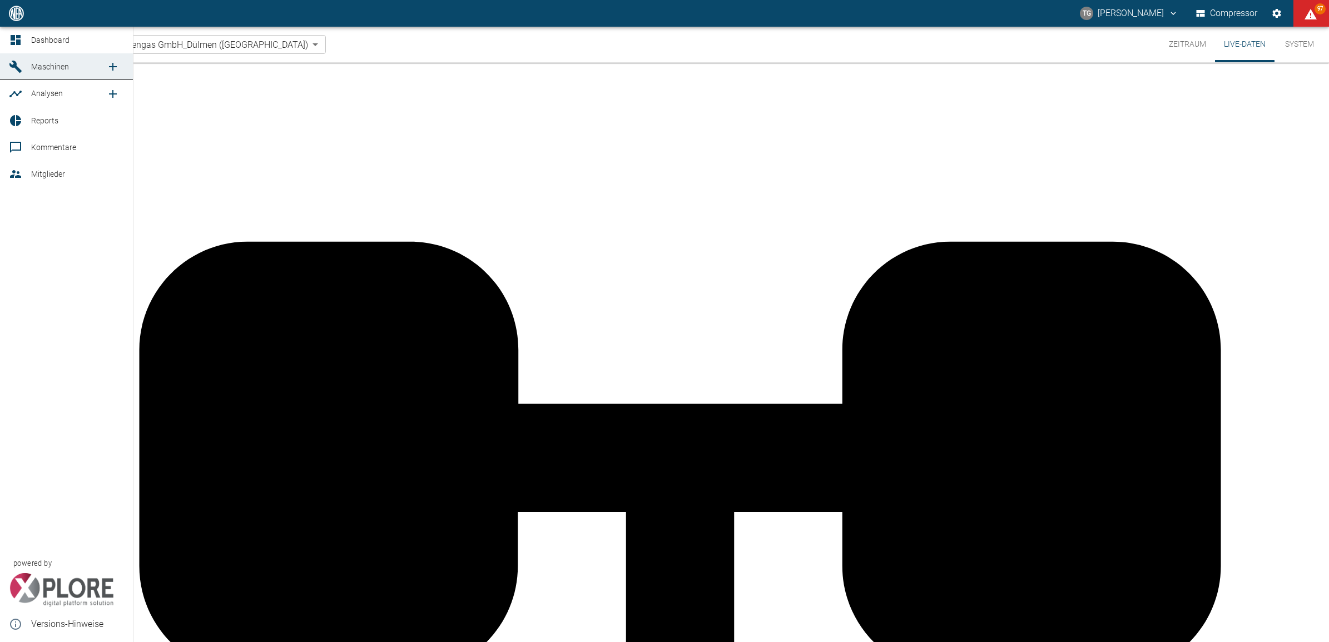
click at [16, 35] on icon at bounding box center [15, 39] width 13 height 13
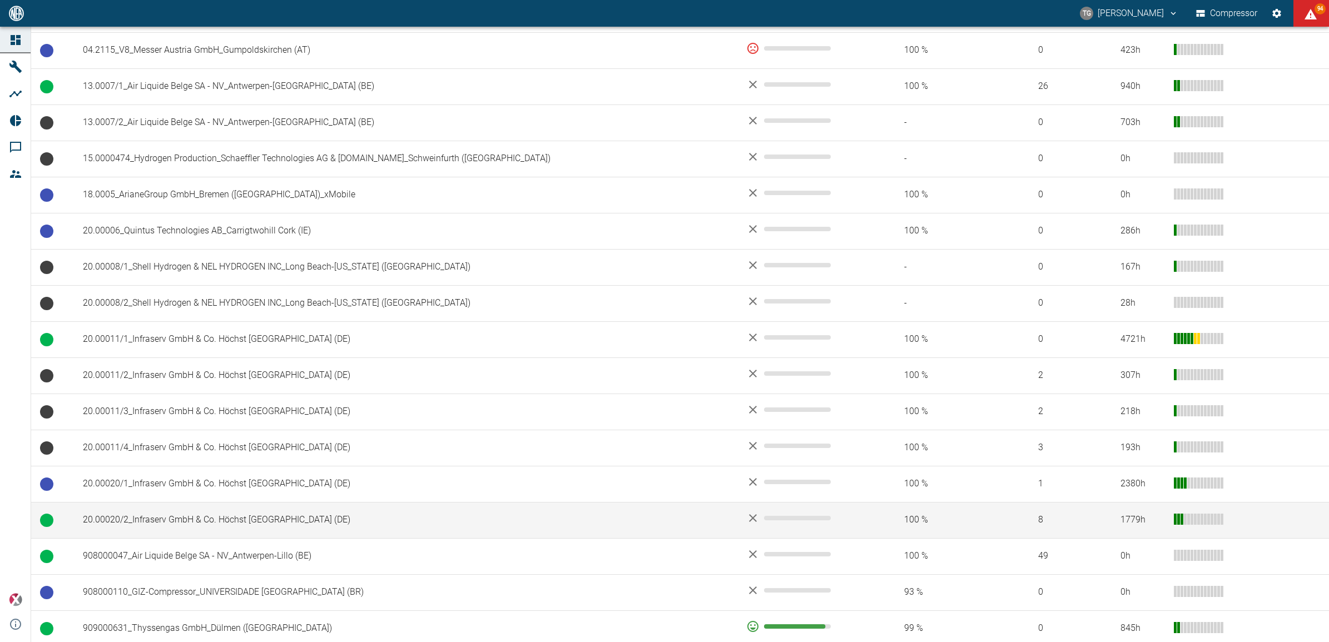
scroll to position [684, 0]
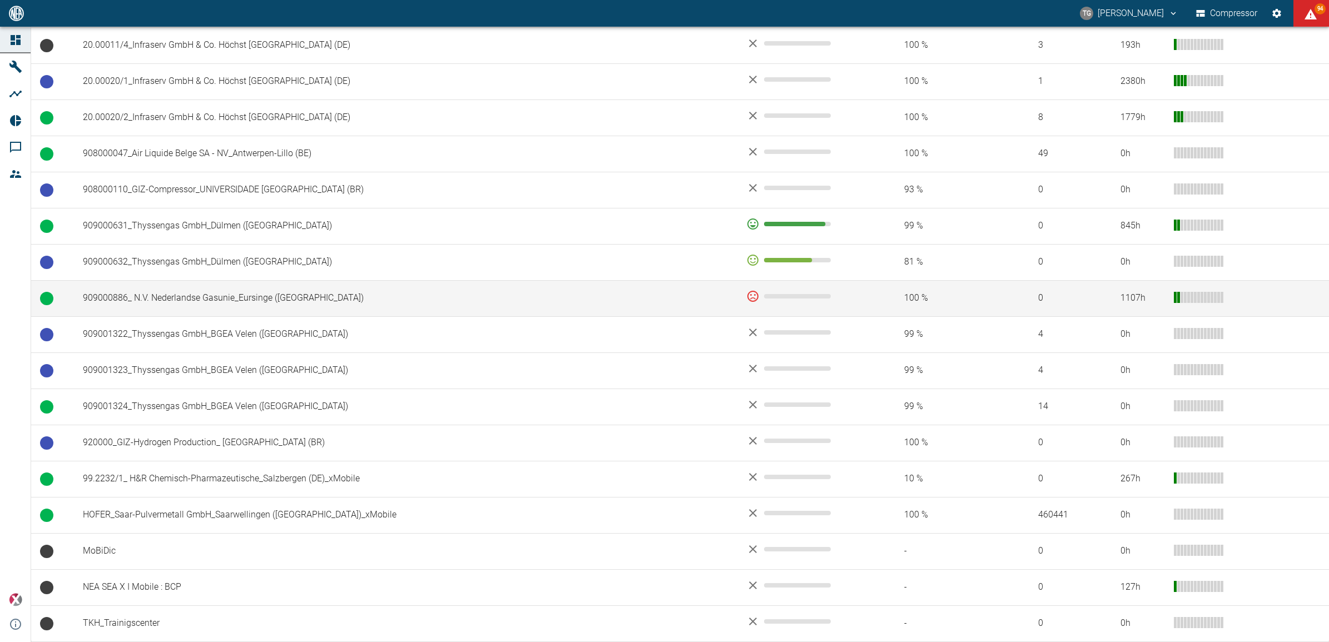
click at [192, 302] on td "909000886_ N.V. Nederlandse Gasunie_Eursinge ([GEOGRAPHIC_DATA])" at bounding box center [406, 298] width 664 height 36
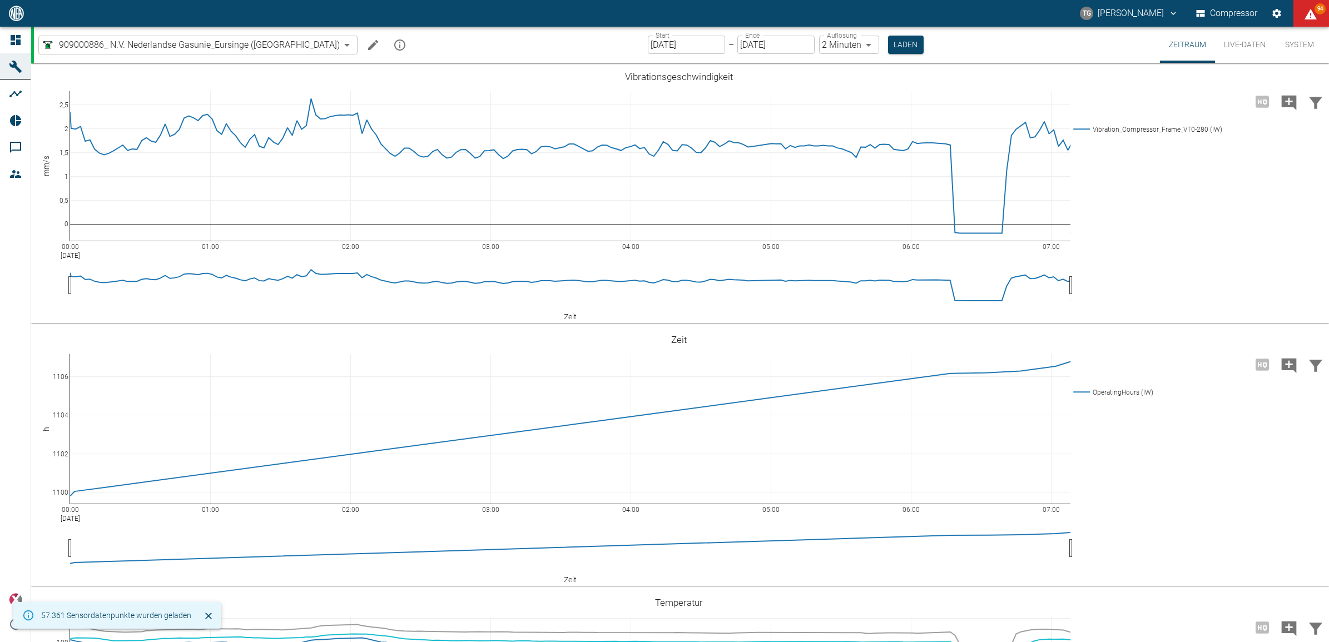
type input "2min"
click at [1239, 45] on button "Live-Daten" at bounding box center [1245, 45] width 60 height 36
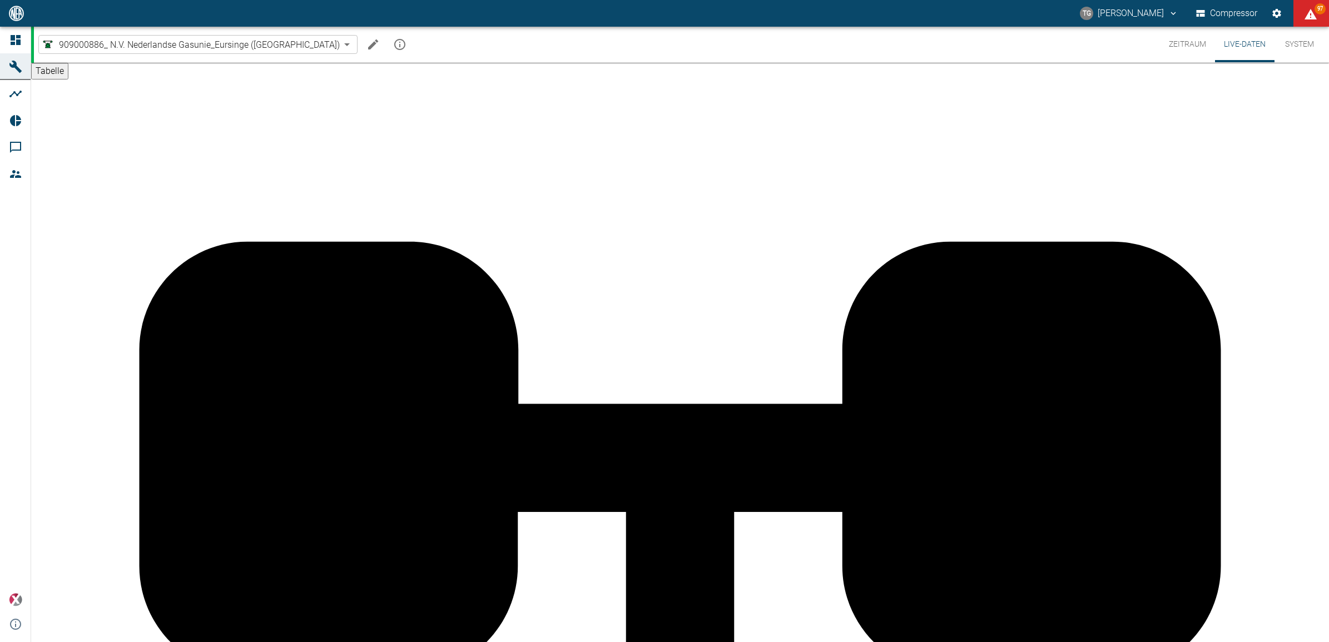
drag, startPoint x: 1183, startPoint y: 43, endPoint x: 1183, endPoint y: 51, distance: 7.8
click at [1183, 43] on button "Zeitraum" at bounding box center [1187, 45] width 55 height 36
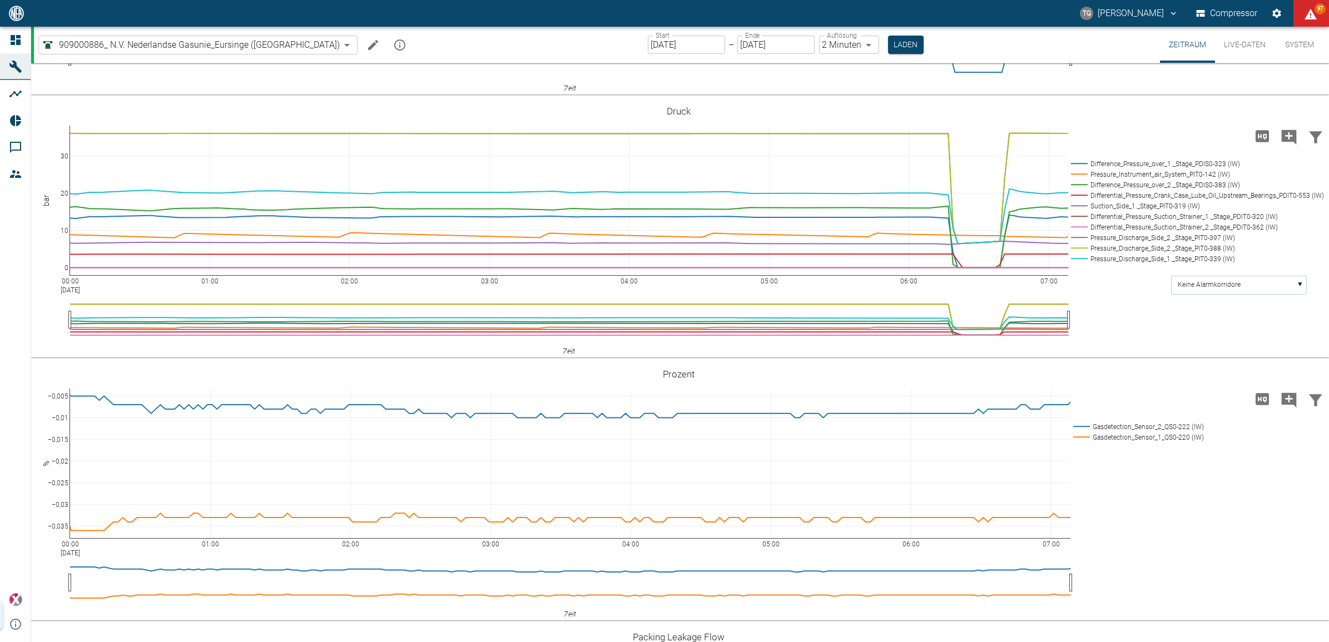
scroll to position [1182, 0]
